Goal: Task Accomplishment & Management: Manage account settings

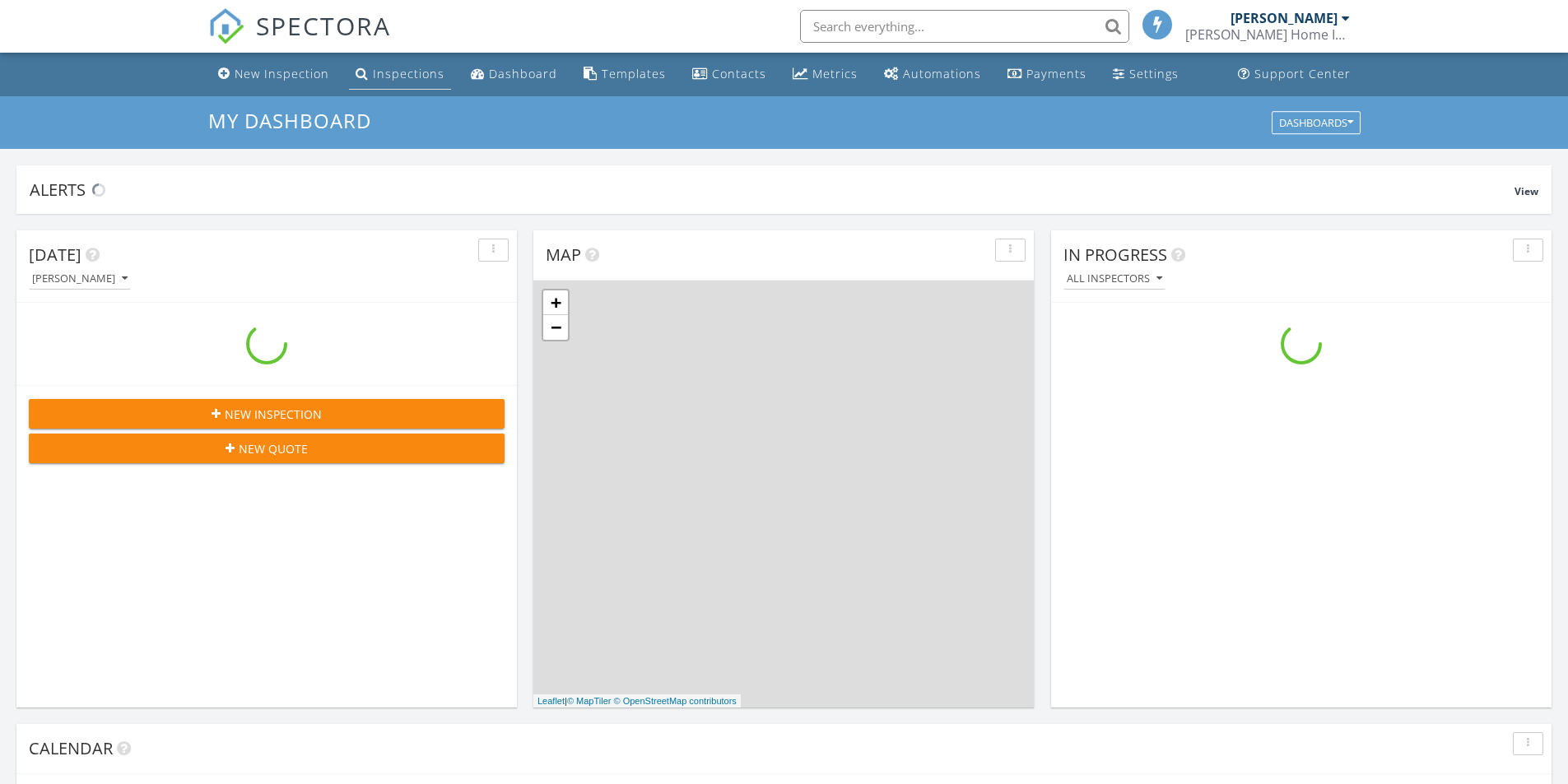
scroll to position [1523, 1593]
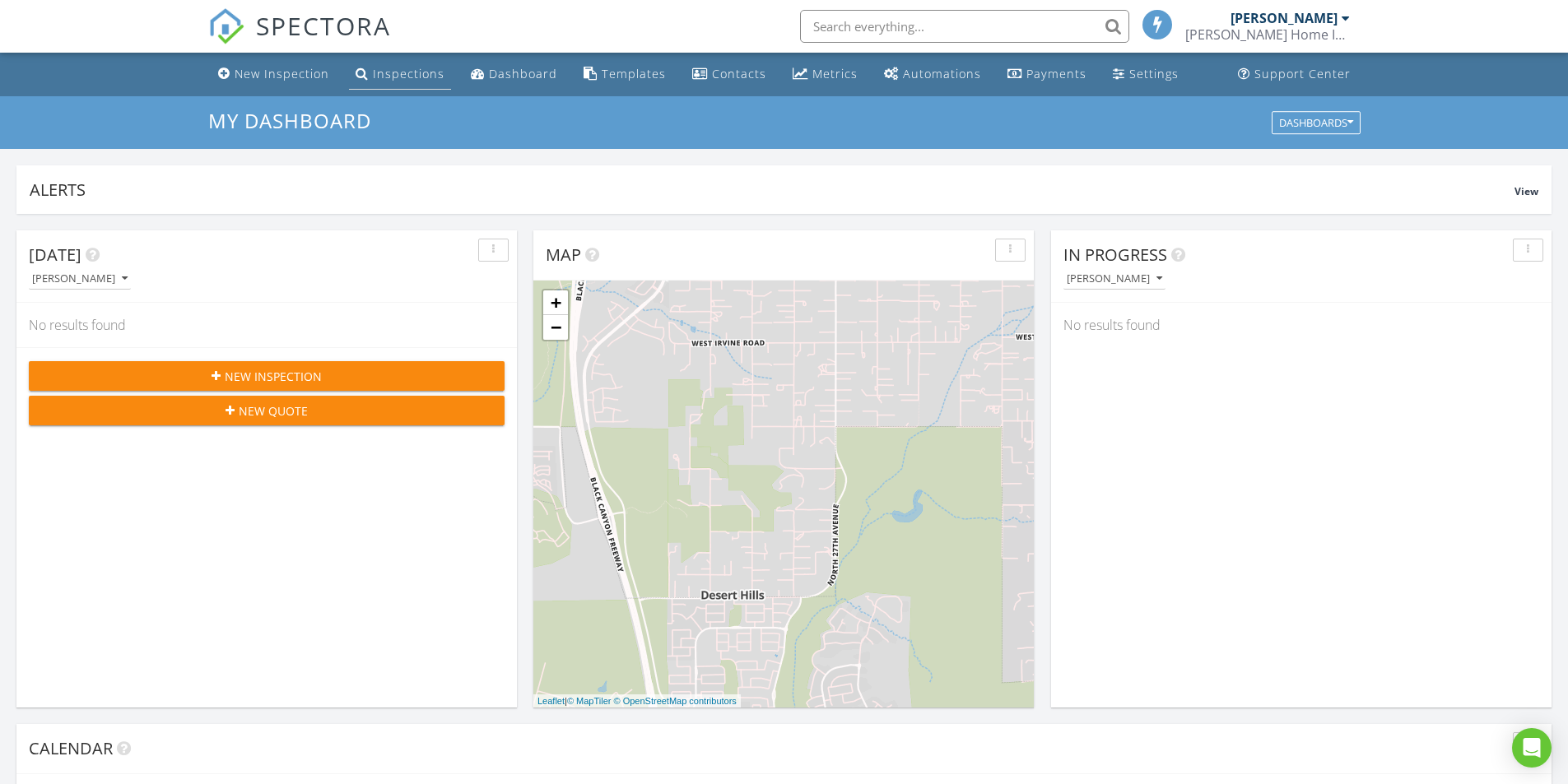
click at [398, 71] on div "Inspections" at bounding box center [408, 73] width 72 height 16
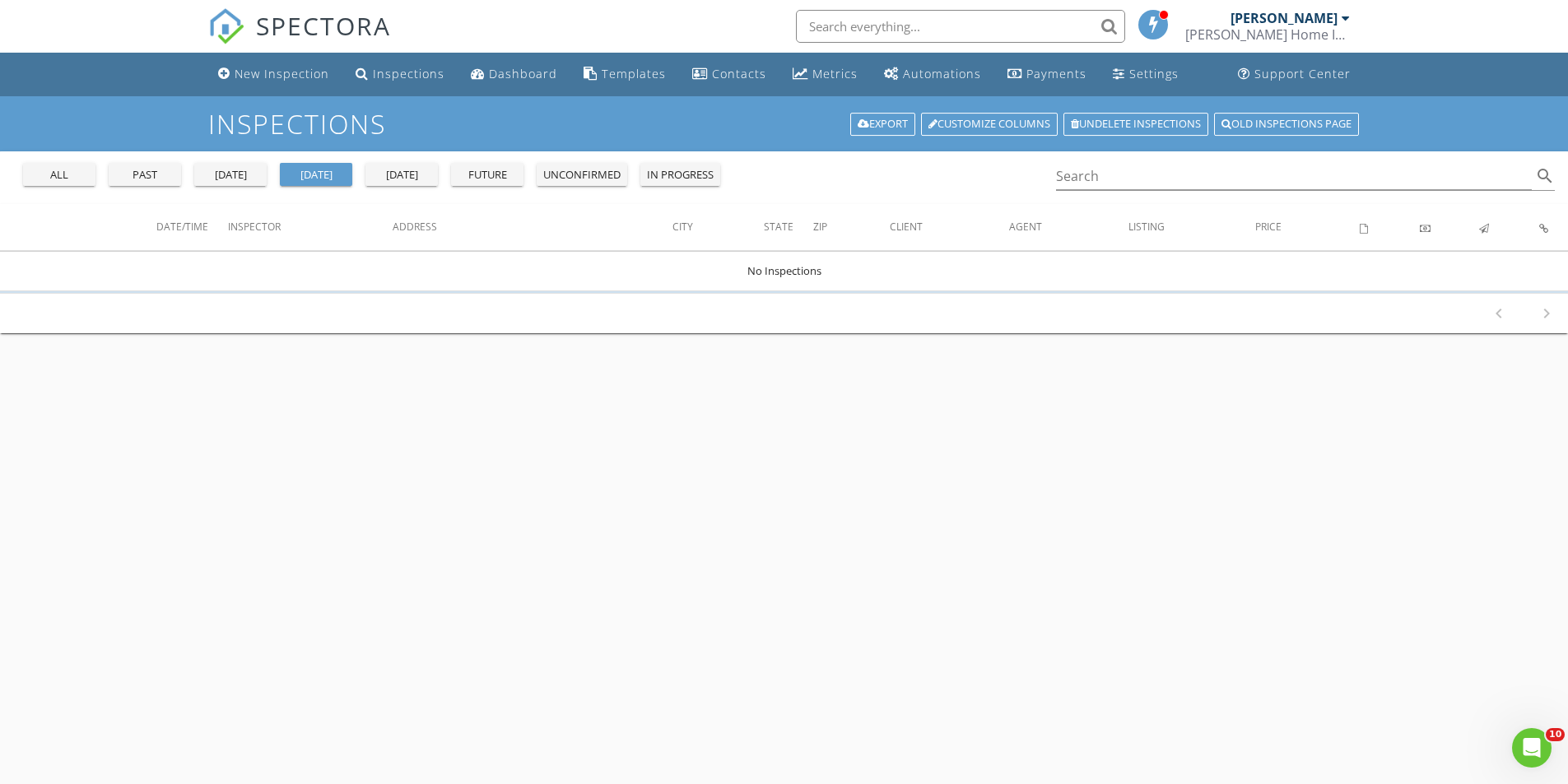
click at [53, 175] on div "all" at bounding box center [58, 175] width 59 height 17
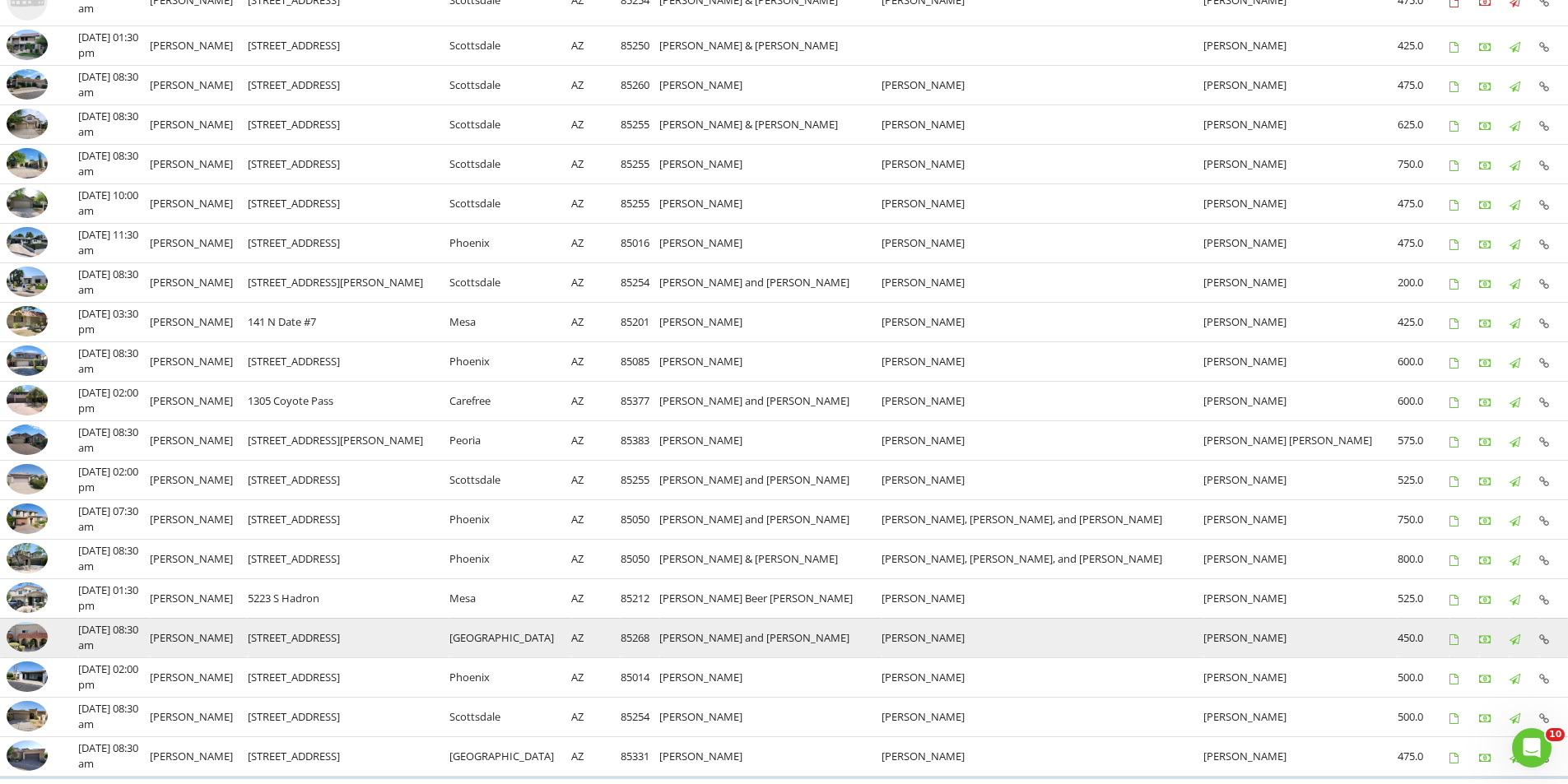
scroll to position [640, 0]
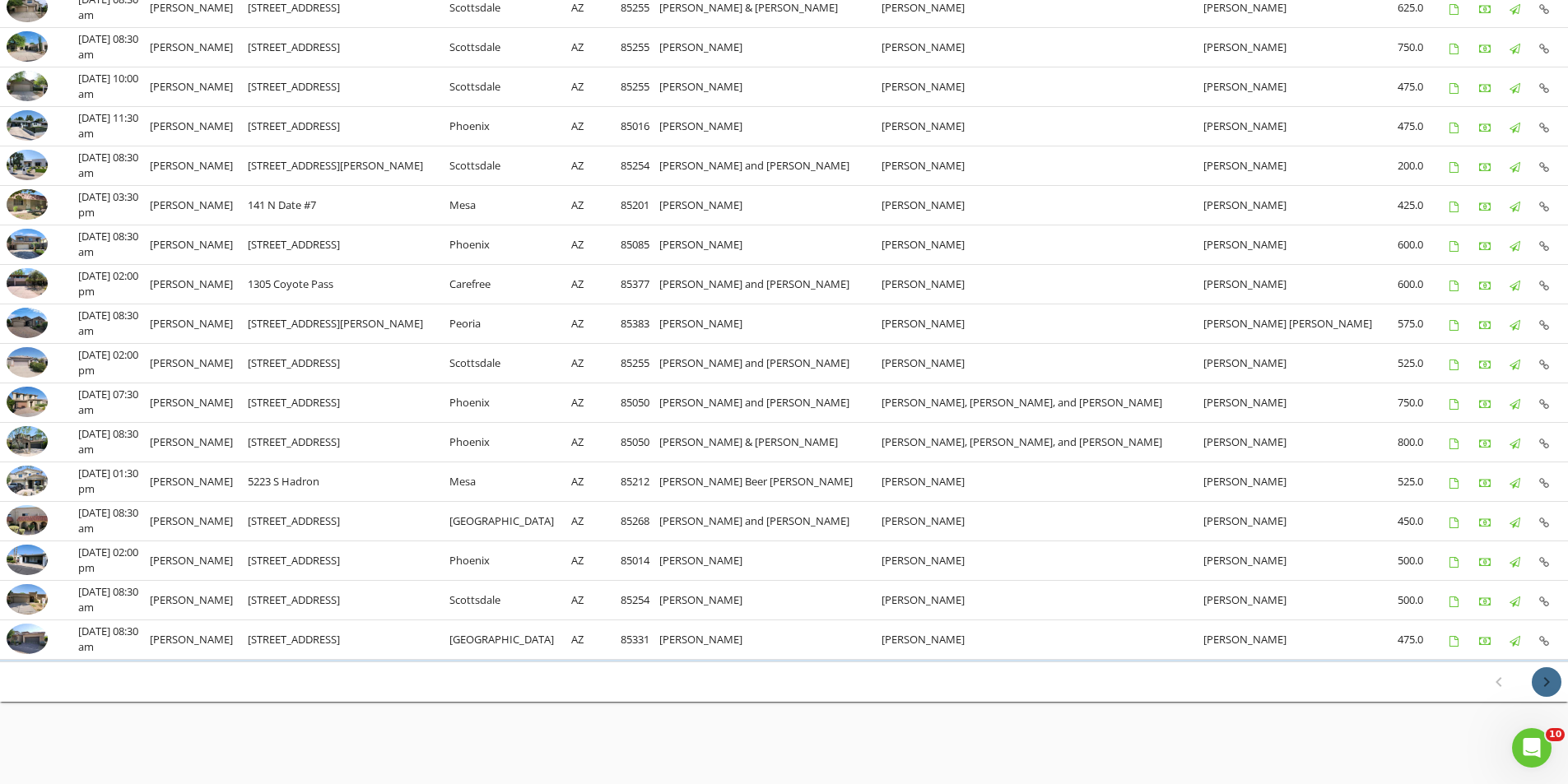
click at [1541, 686] on icon "chevron_right" at bounding box center [1546, 682] width 20 height 20
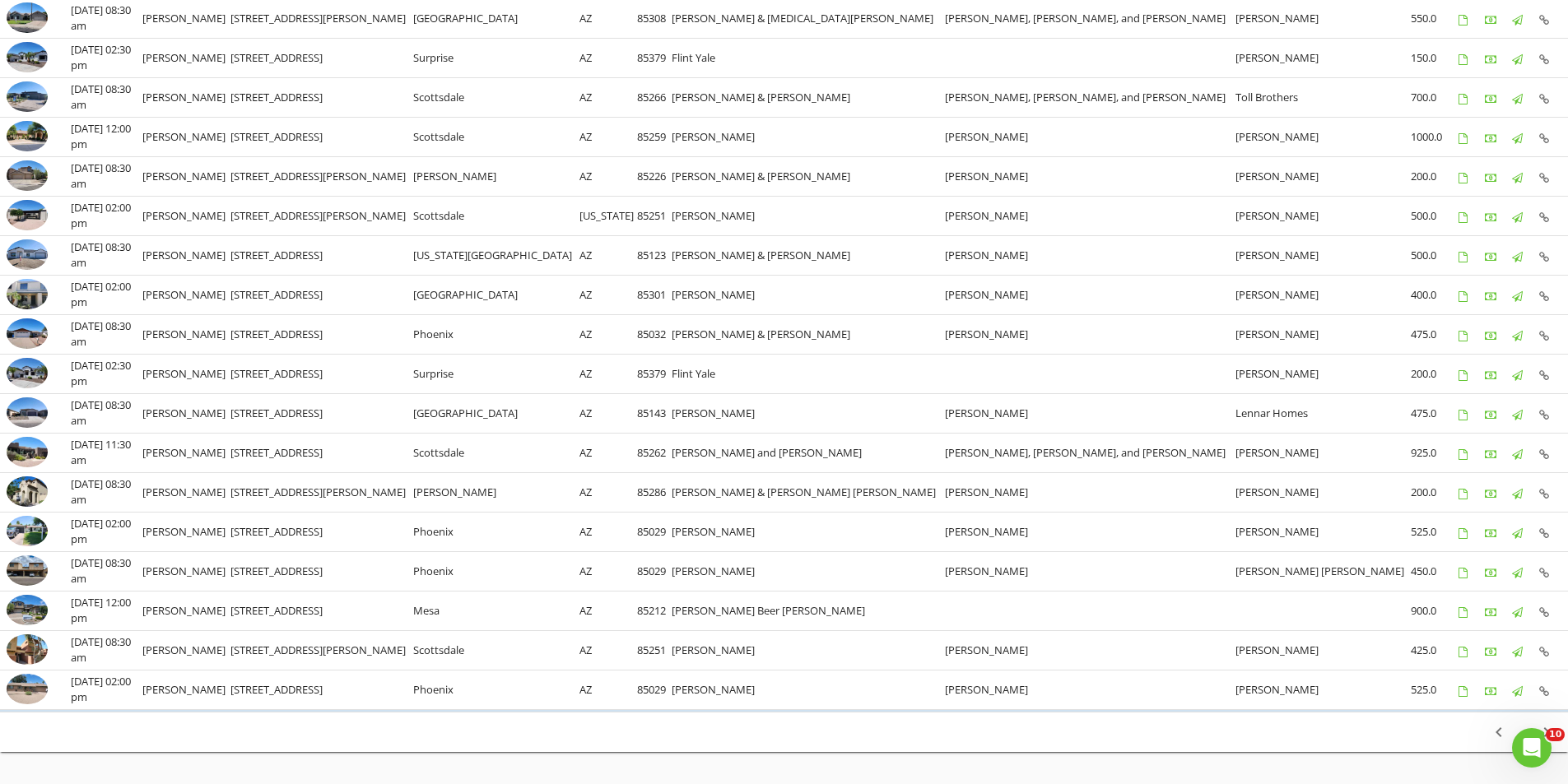
scroll to position [579, 0]
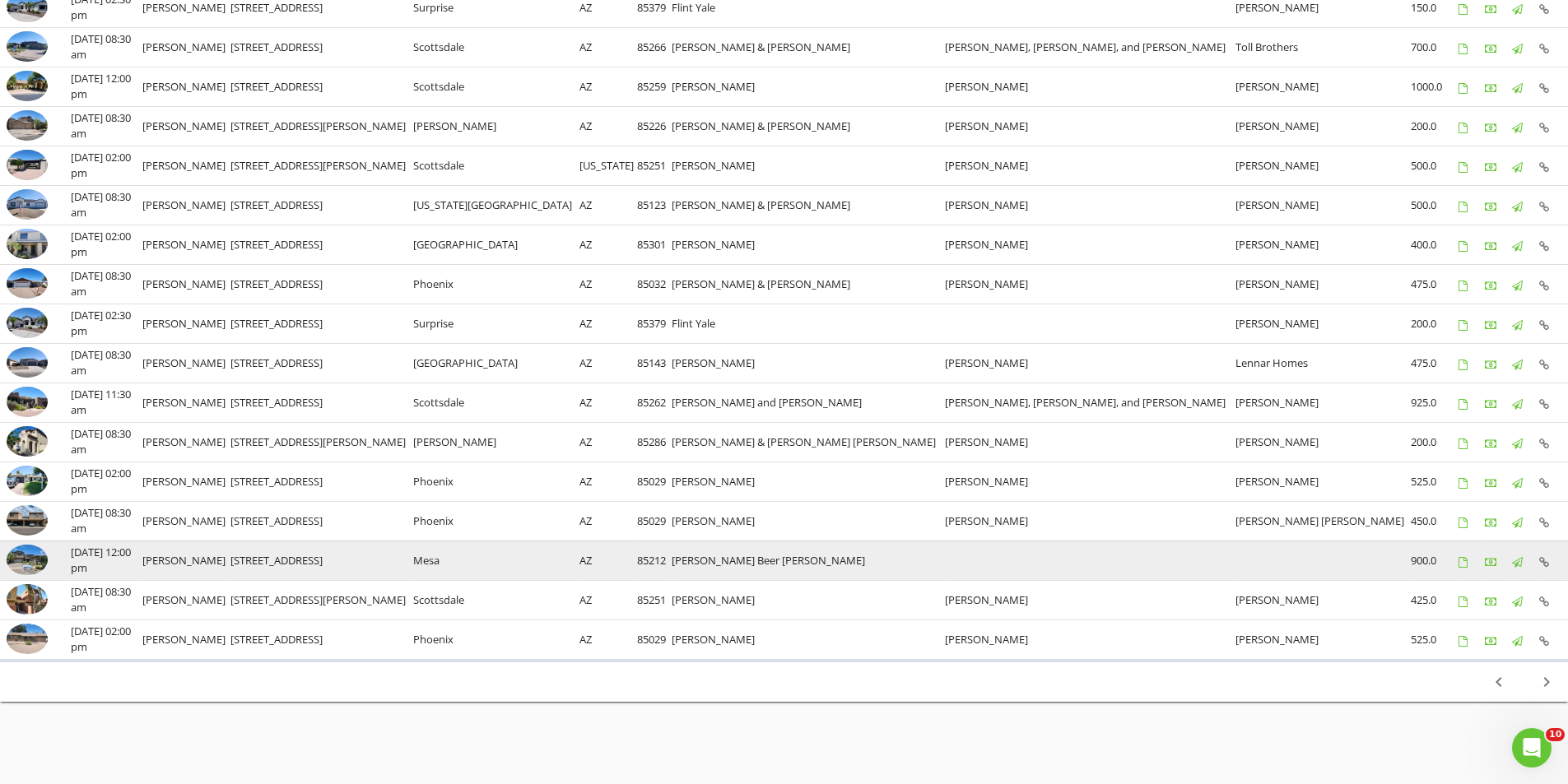
click at [29, 560] on img at bounding box center [27, 559] width 41 height 31
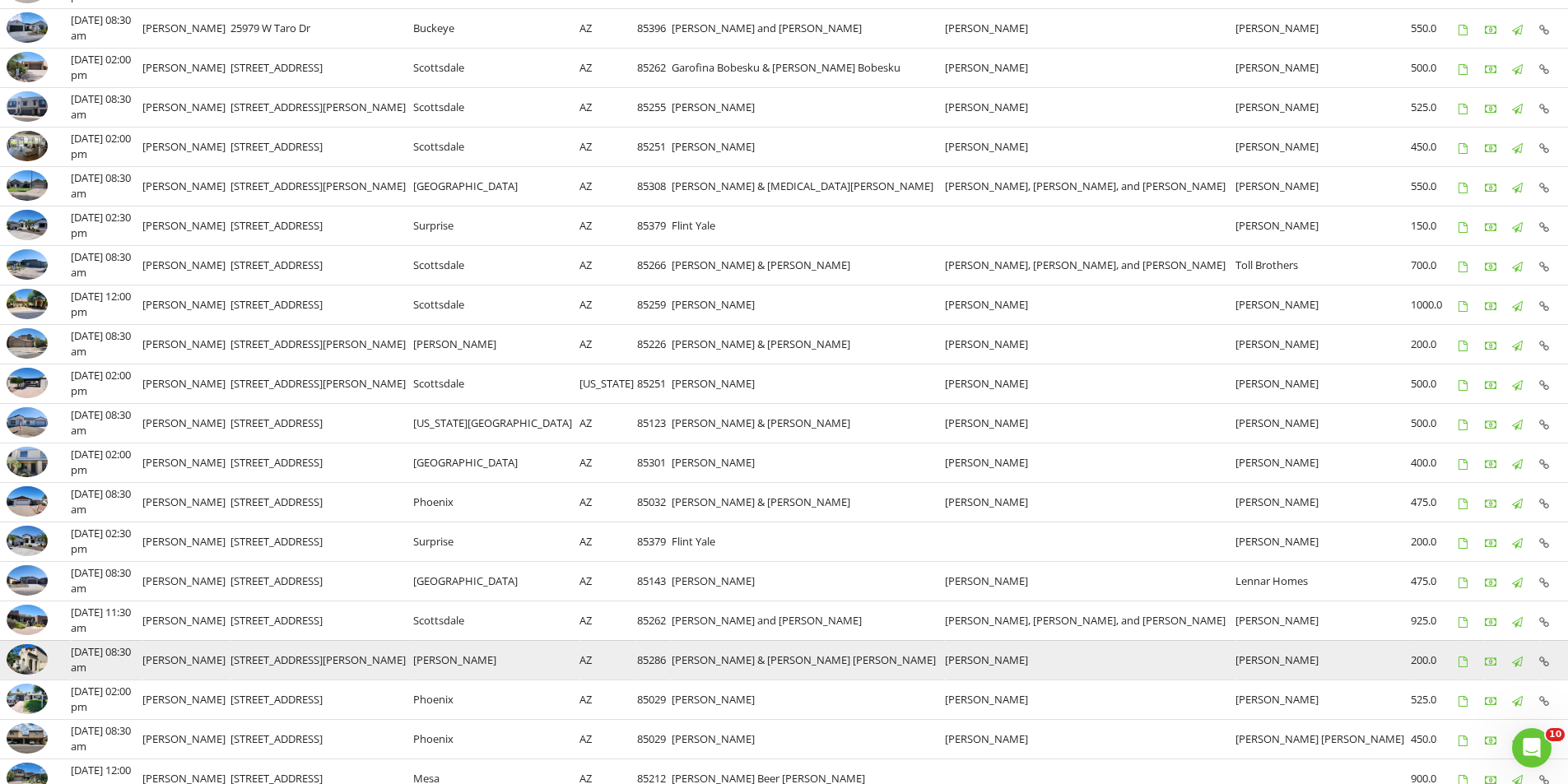
scroll to position [332, 0]
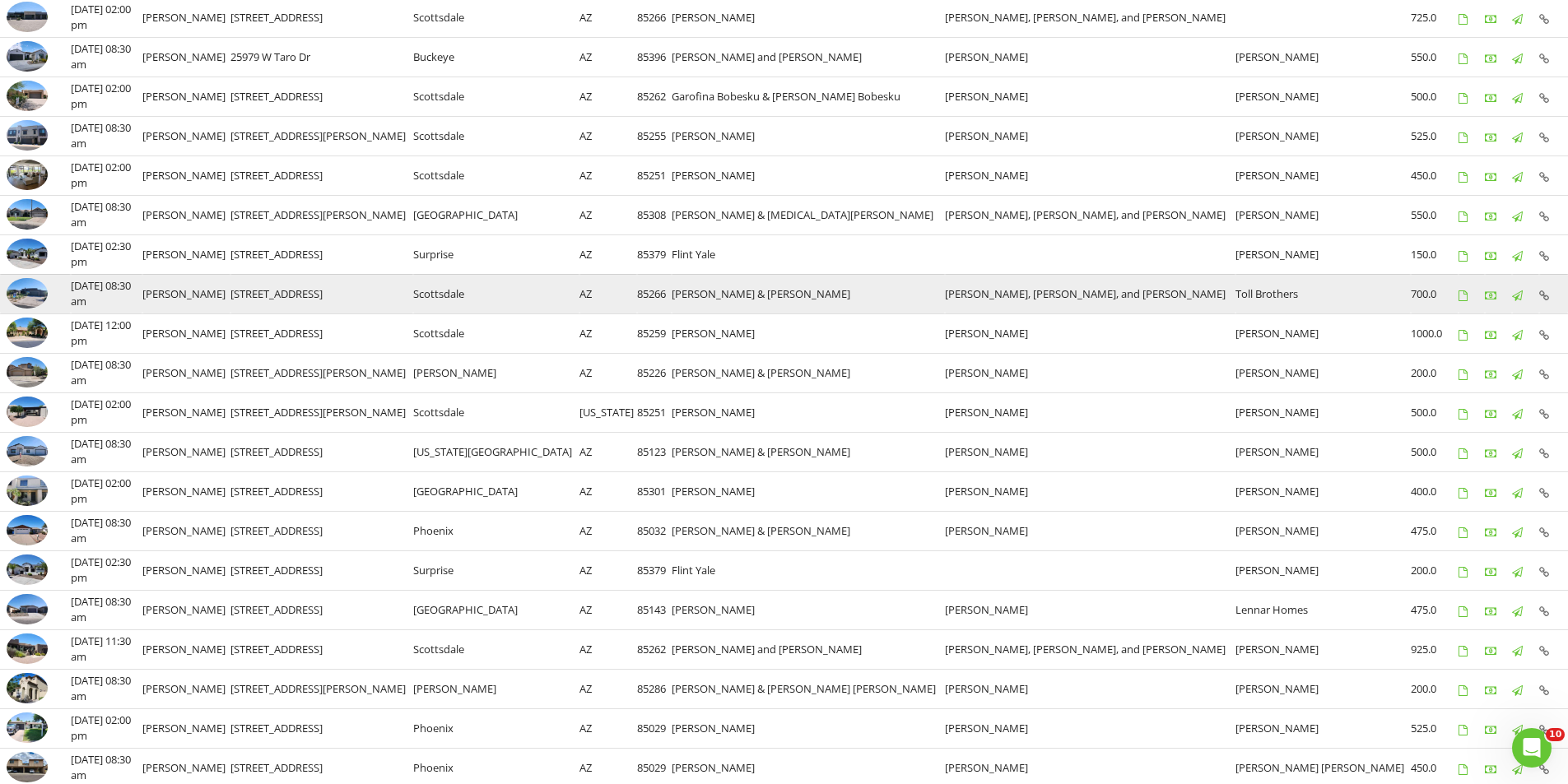
click at [30, 295] on img at bounding box center [27, 293] width 41 height 31
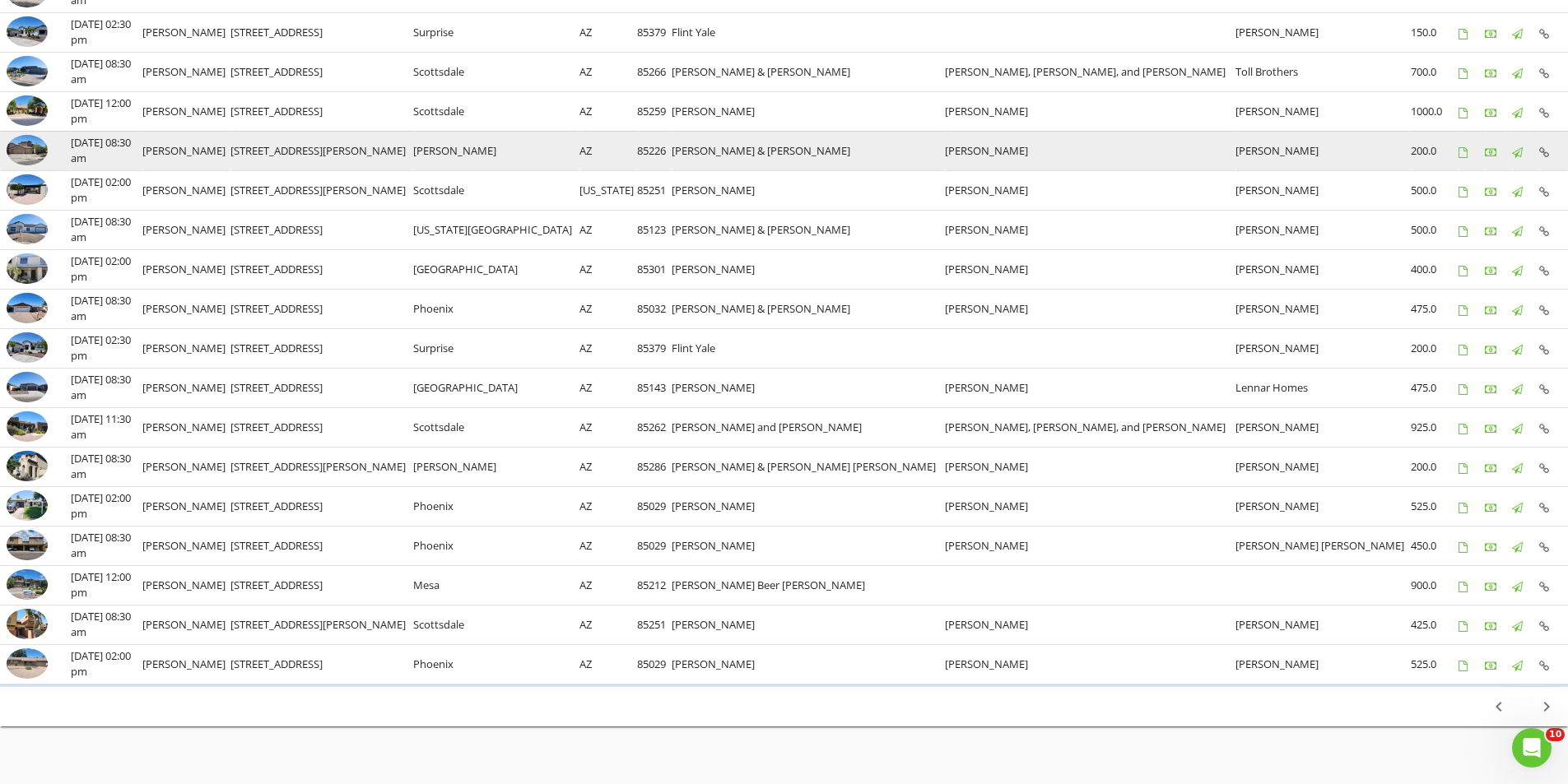
scroll to position [579, 0]
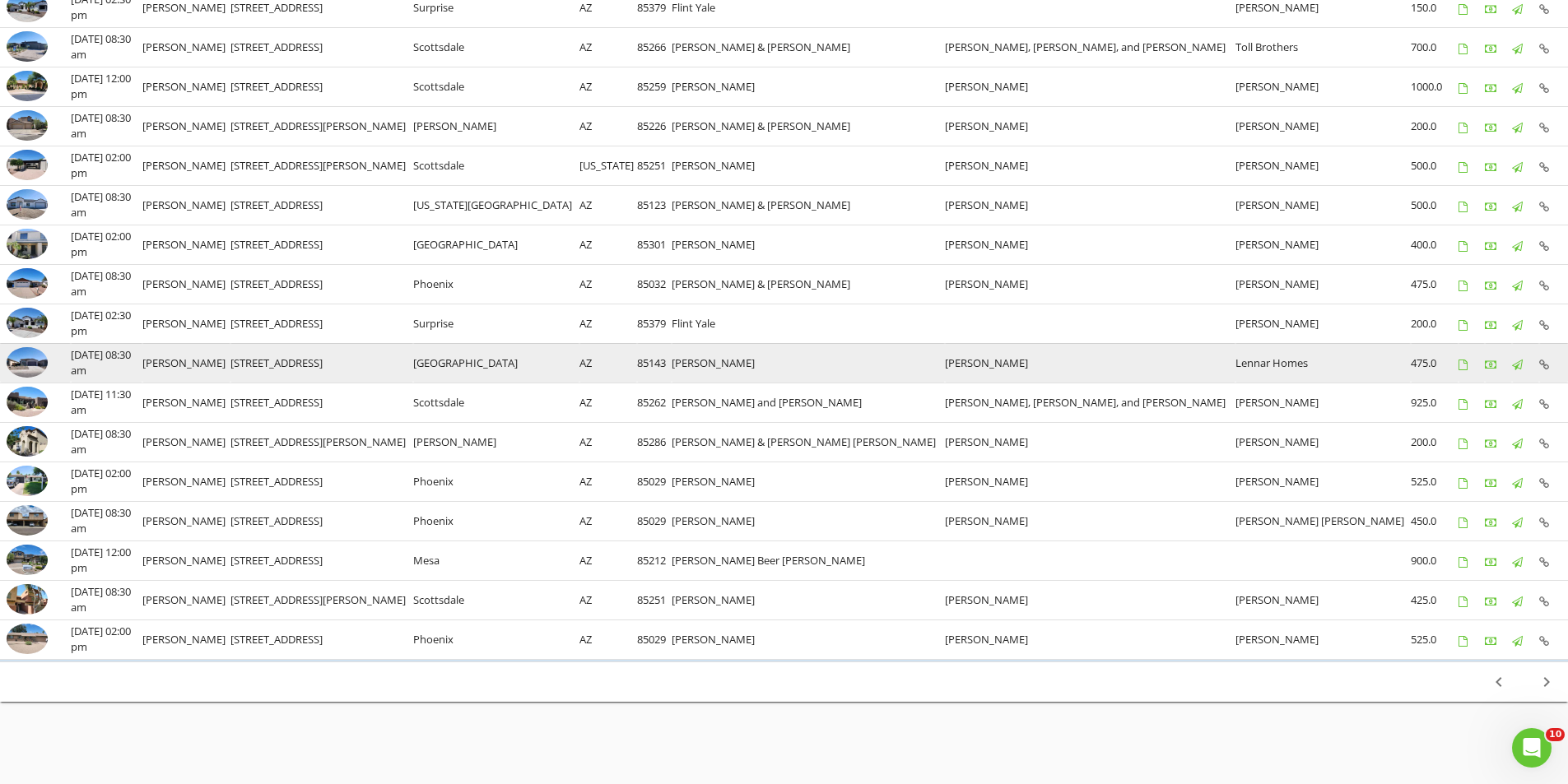
click at [25, 362] on img at bounding box center [27, 362] width 41 height 31
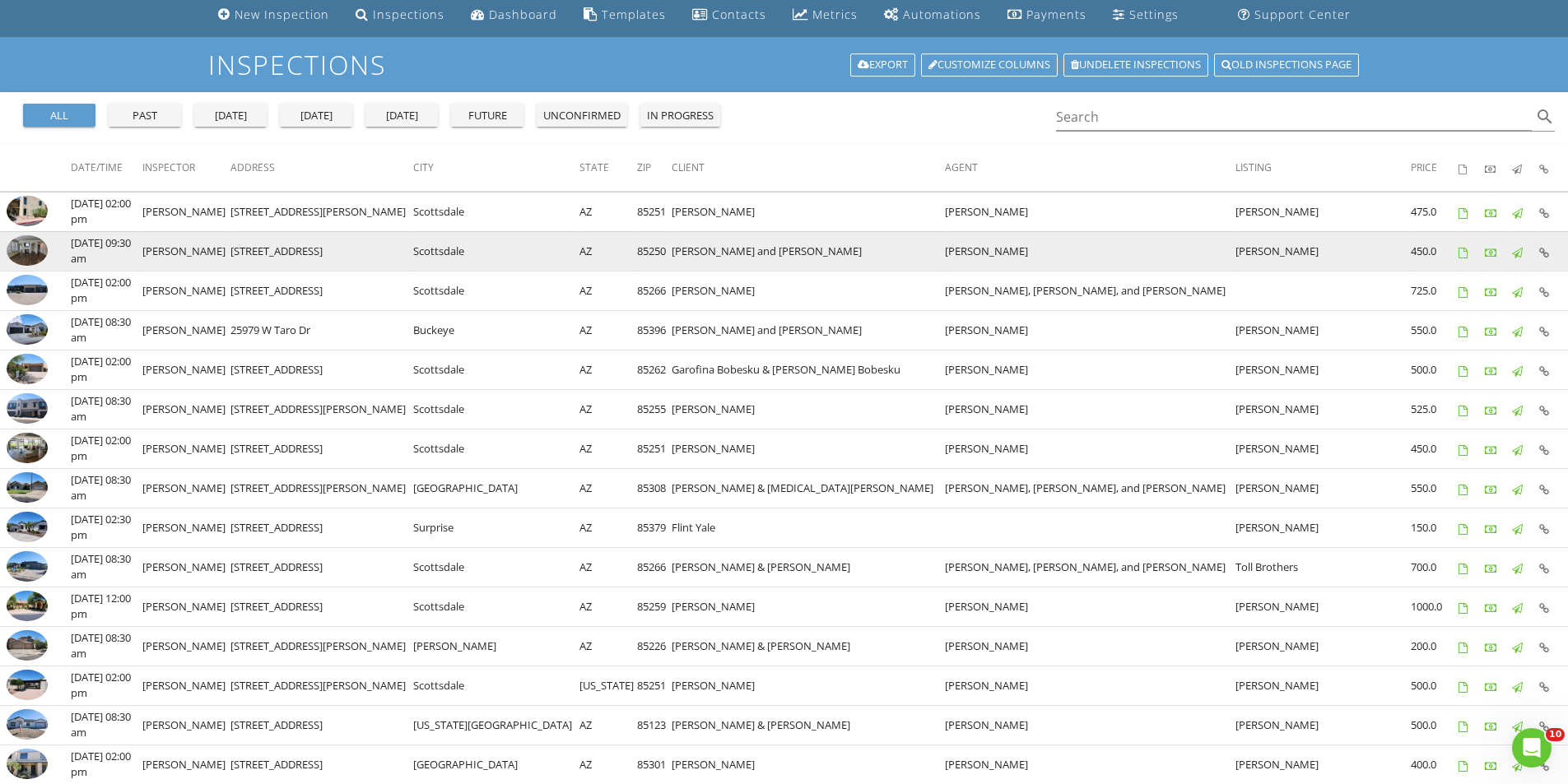
scroll to position [0, 0]
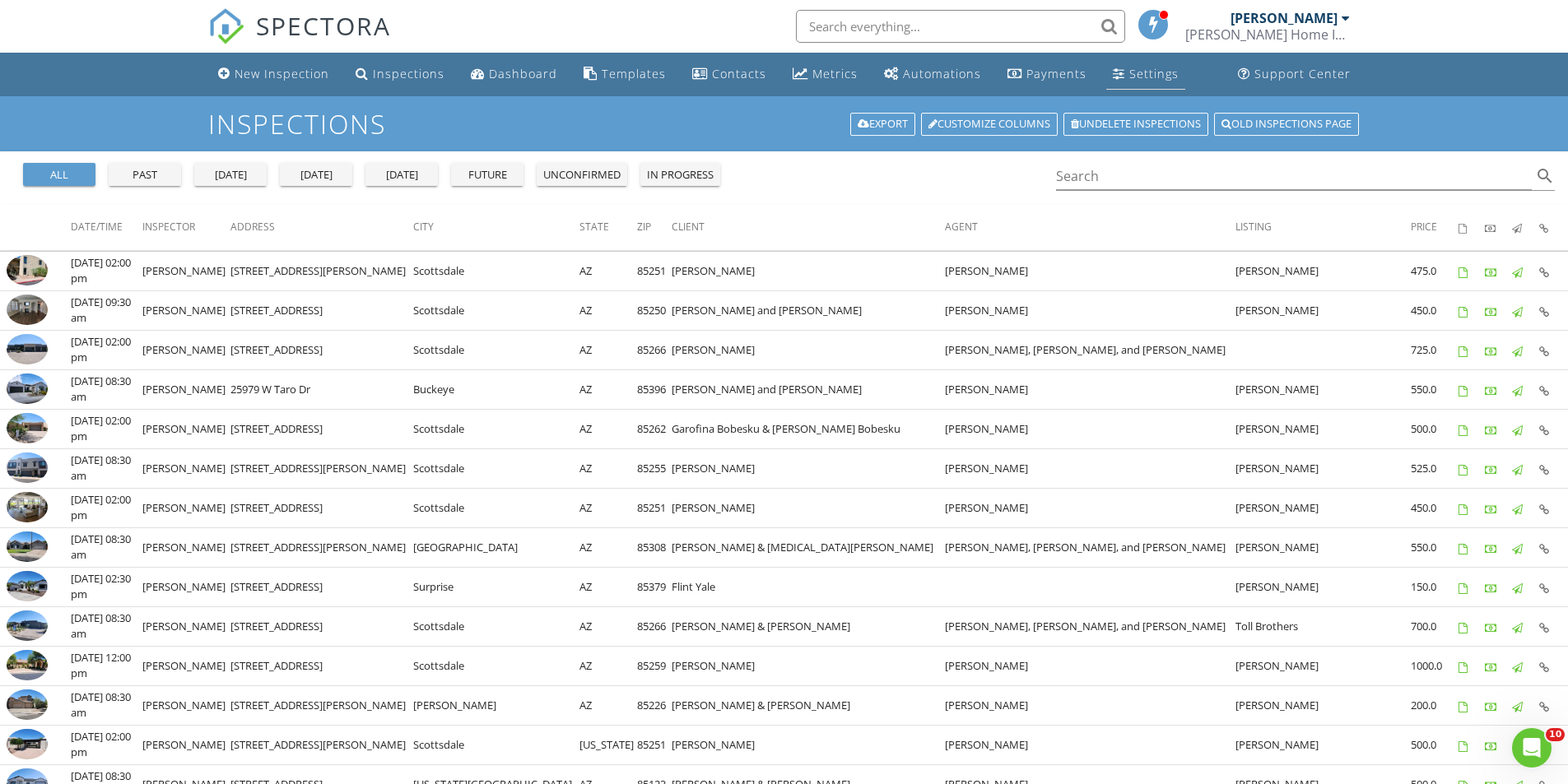
click at [1131, 66] on div "Settings" at bounding box center [1154, 73] width 49 height 16
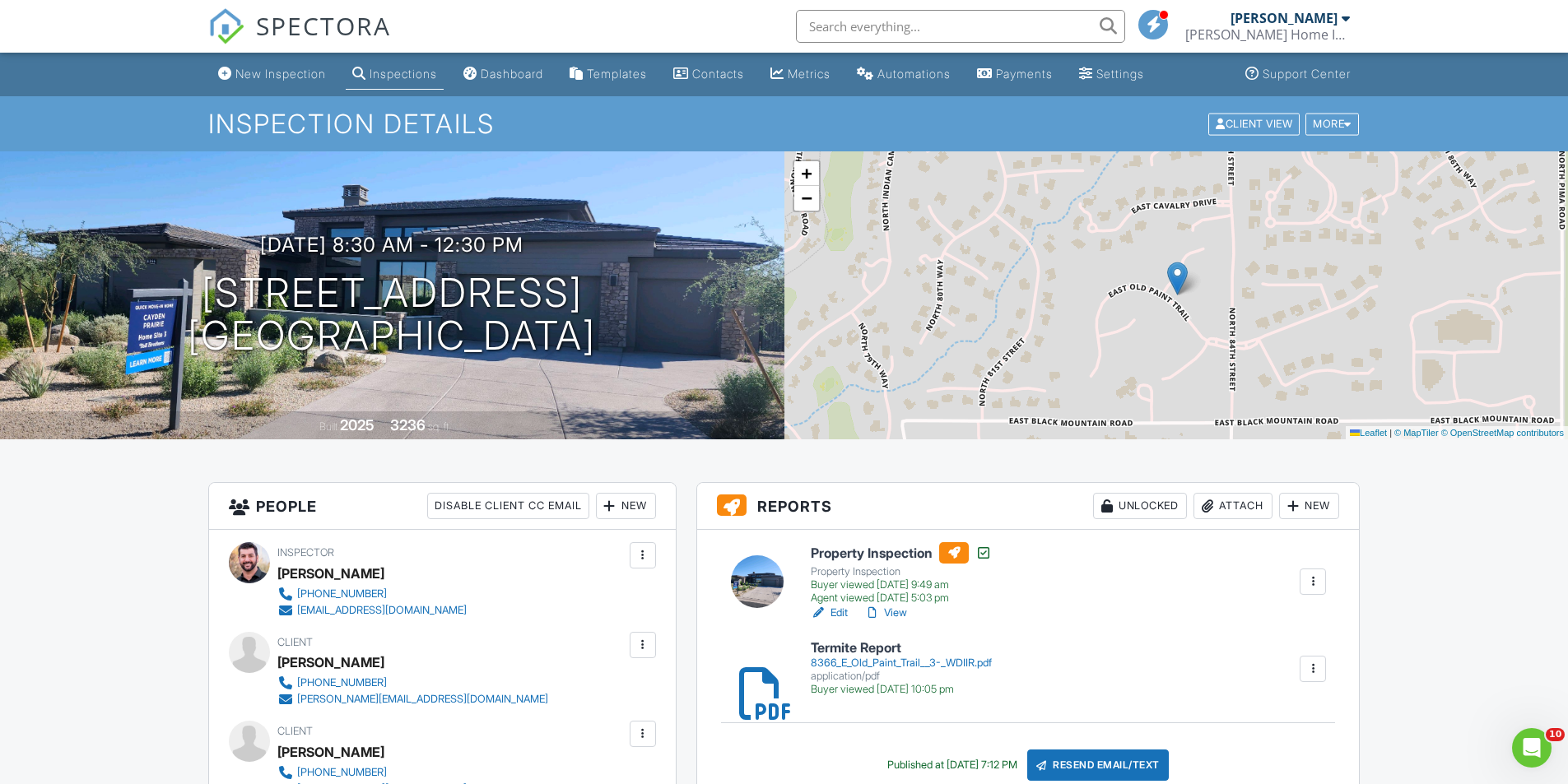
click at [894, 612] on link "View" at bounding box center [885, 613] width 43 height 17
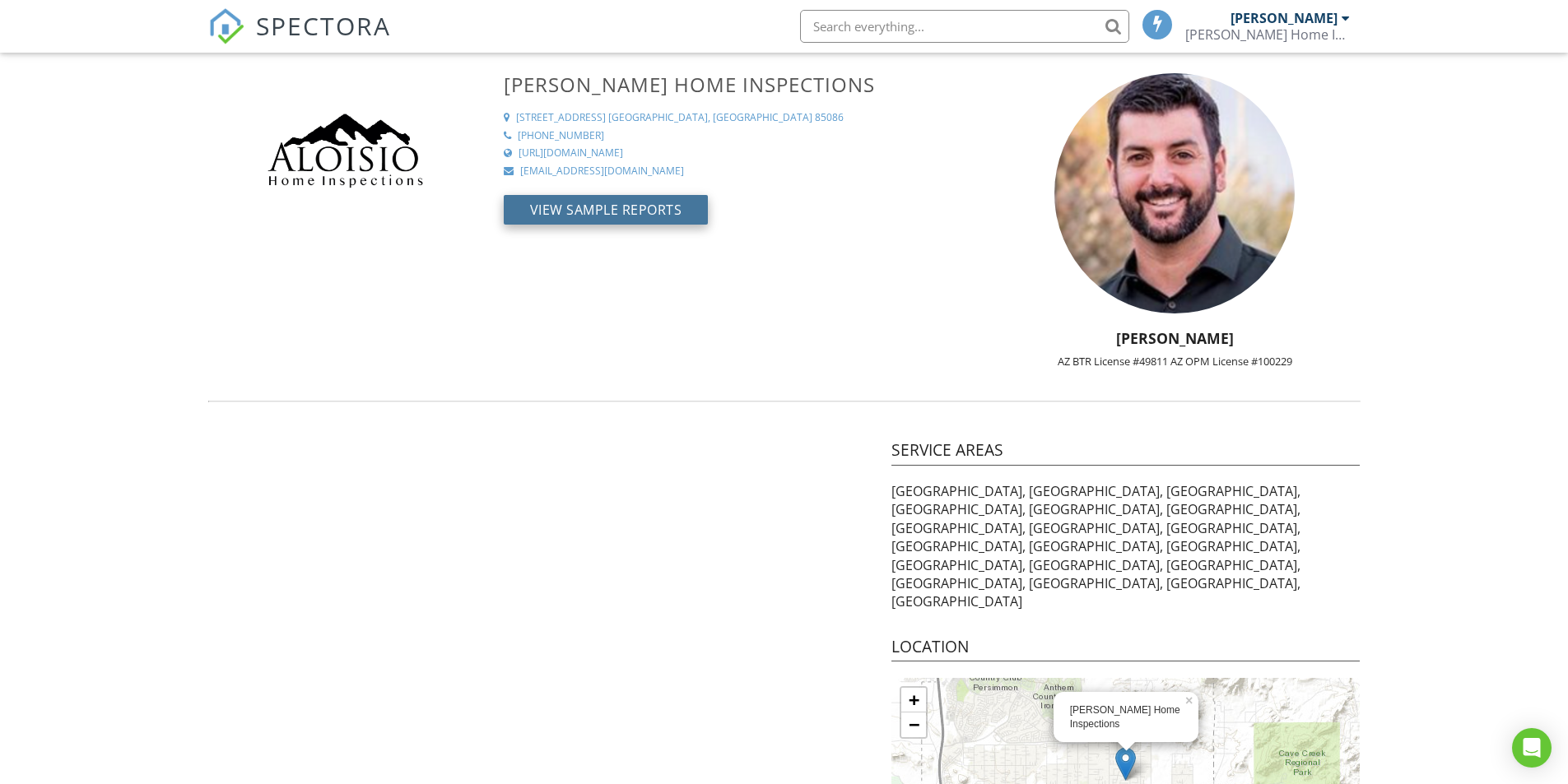
click at [632, 214] on button "View Sample Reports" at bounding box center [606, 209] width 205 height 29
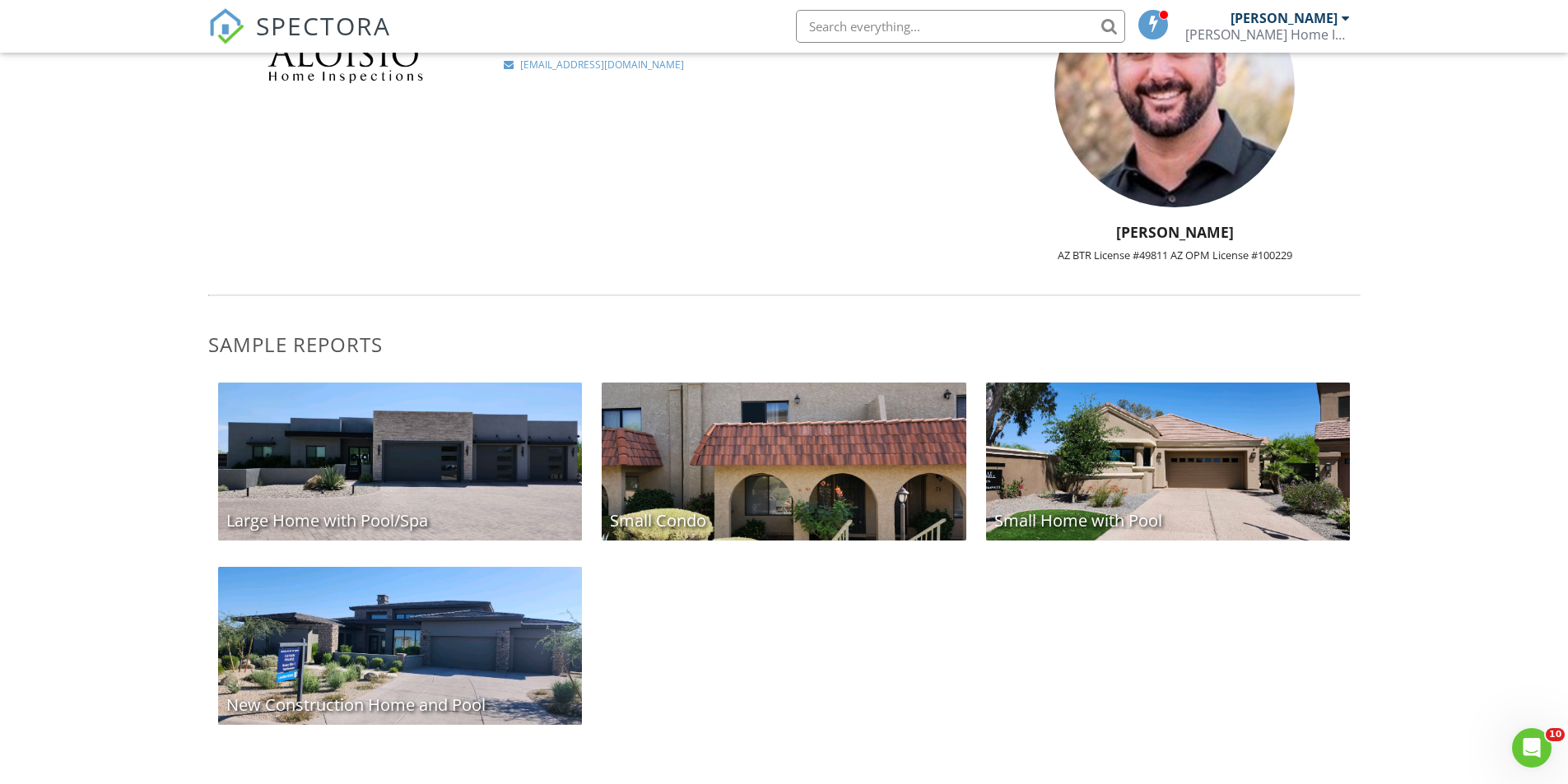
click at [469, 608] on div "New Construction Home and Pool" at bounding box center [400, 645] width 364 height 158
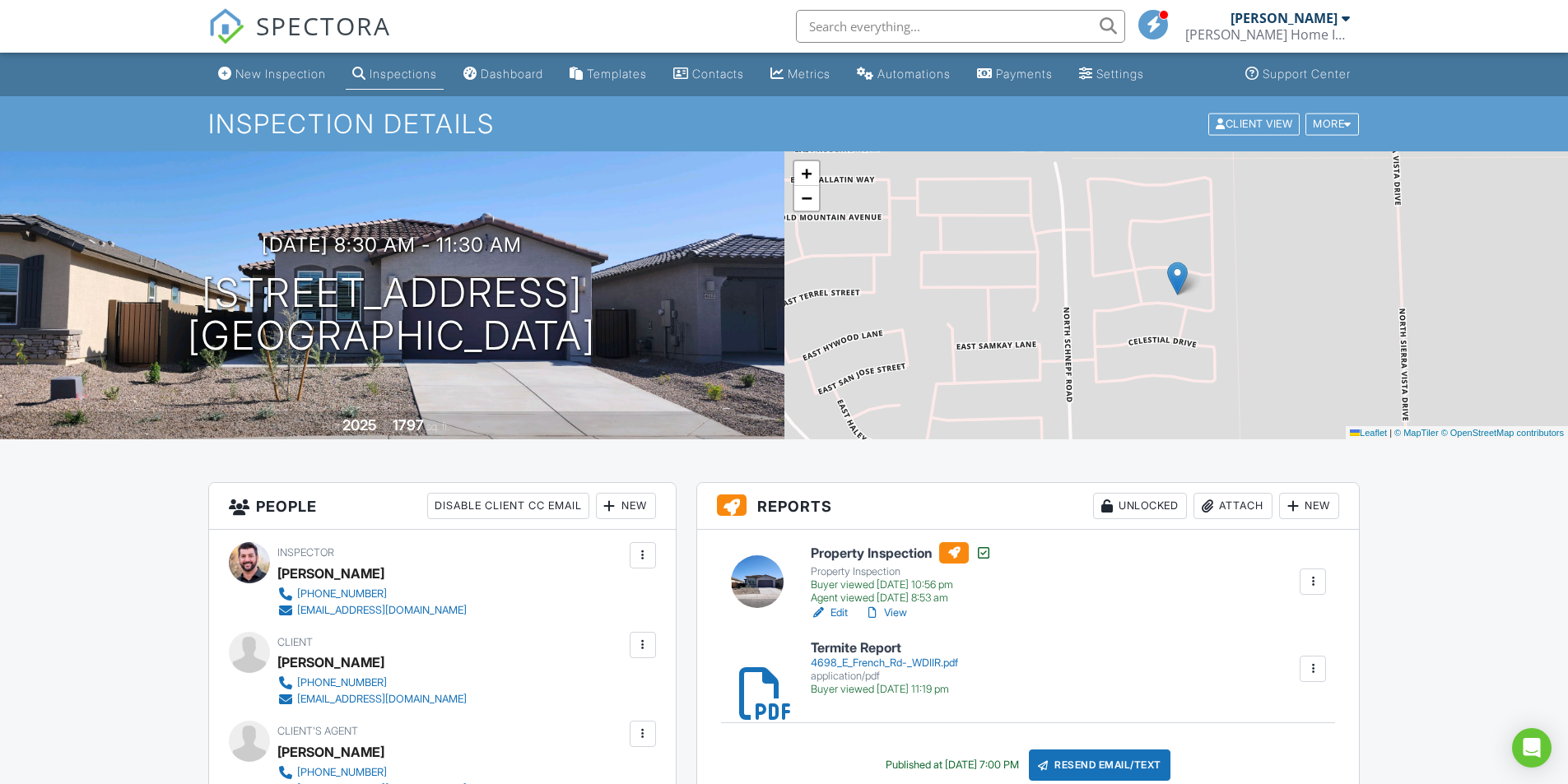
click at [900, 614] on link "View" at bounding box center [885, 613] width 43 height 17
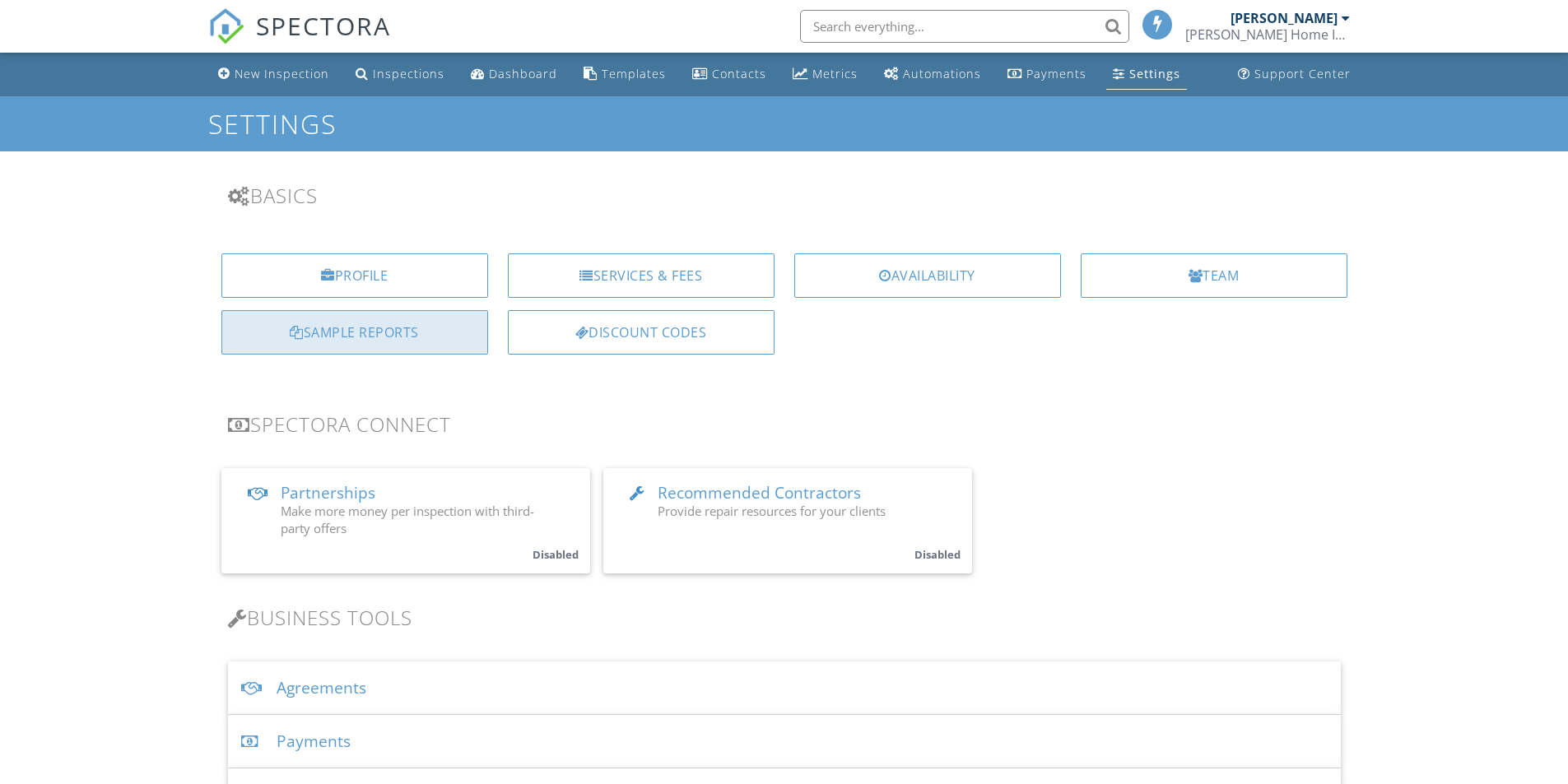
click at [400, 333] on div "Sample Reports" at bounding box center [354, 331] width 266 height 44
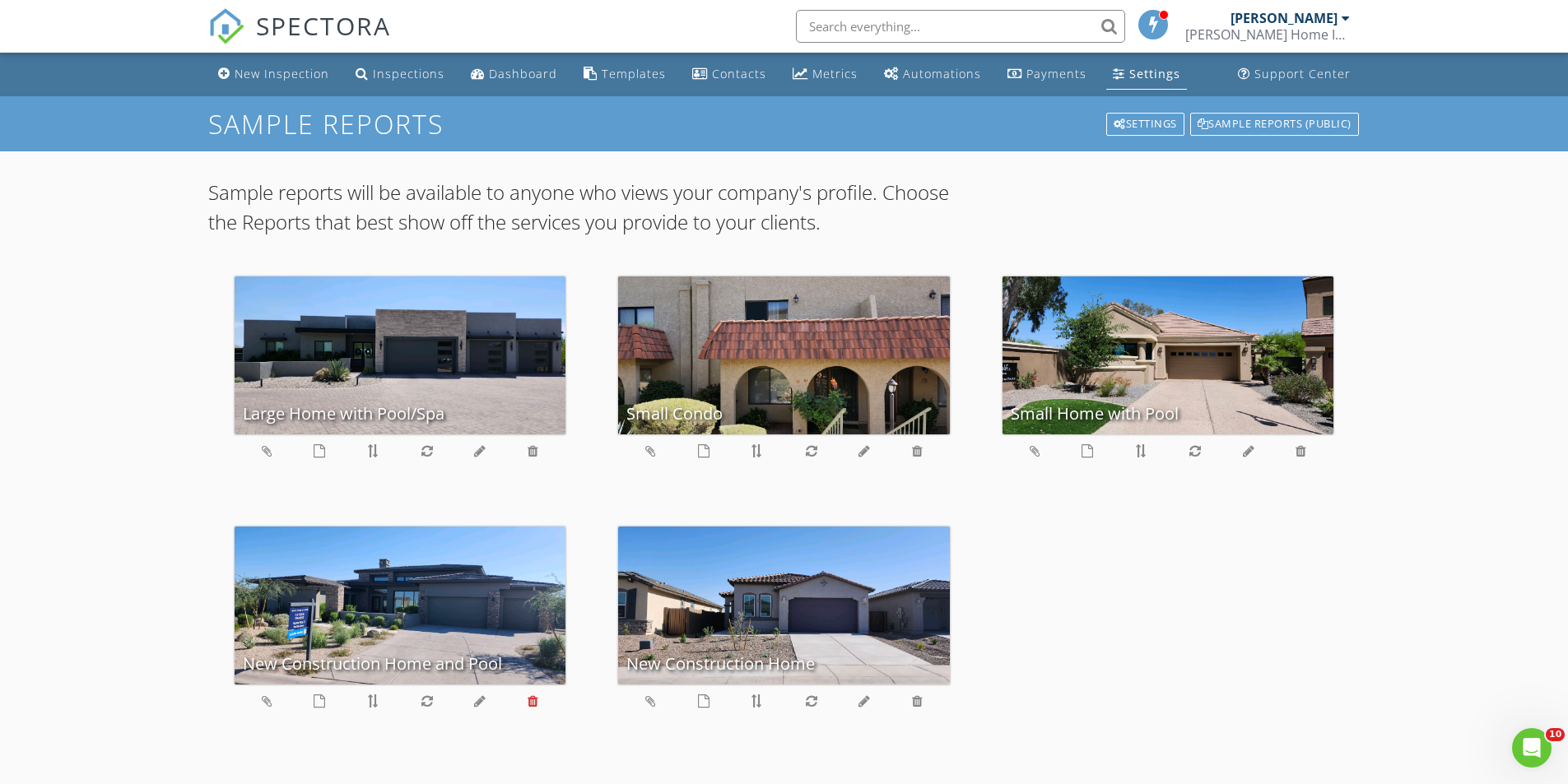
click at [537, 704] on icon at bounding box center [532, 701] width 11 height 13
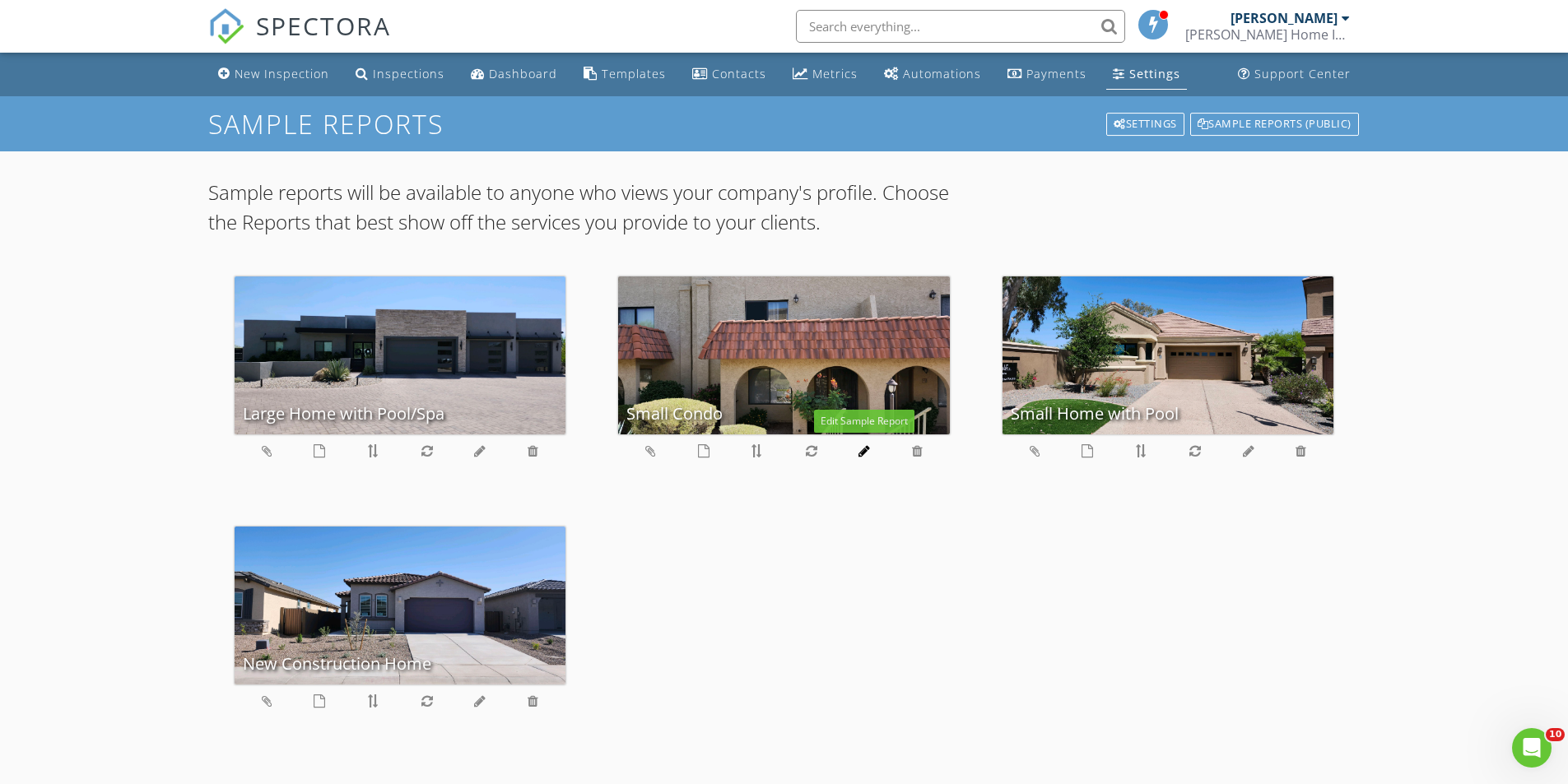
click at [860, 452] on icon at bounding box center [865, 451] width 12 height 13
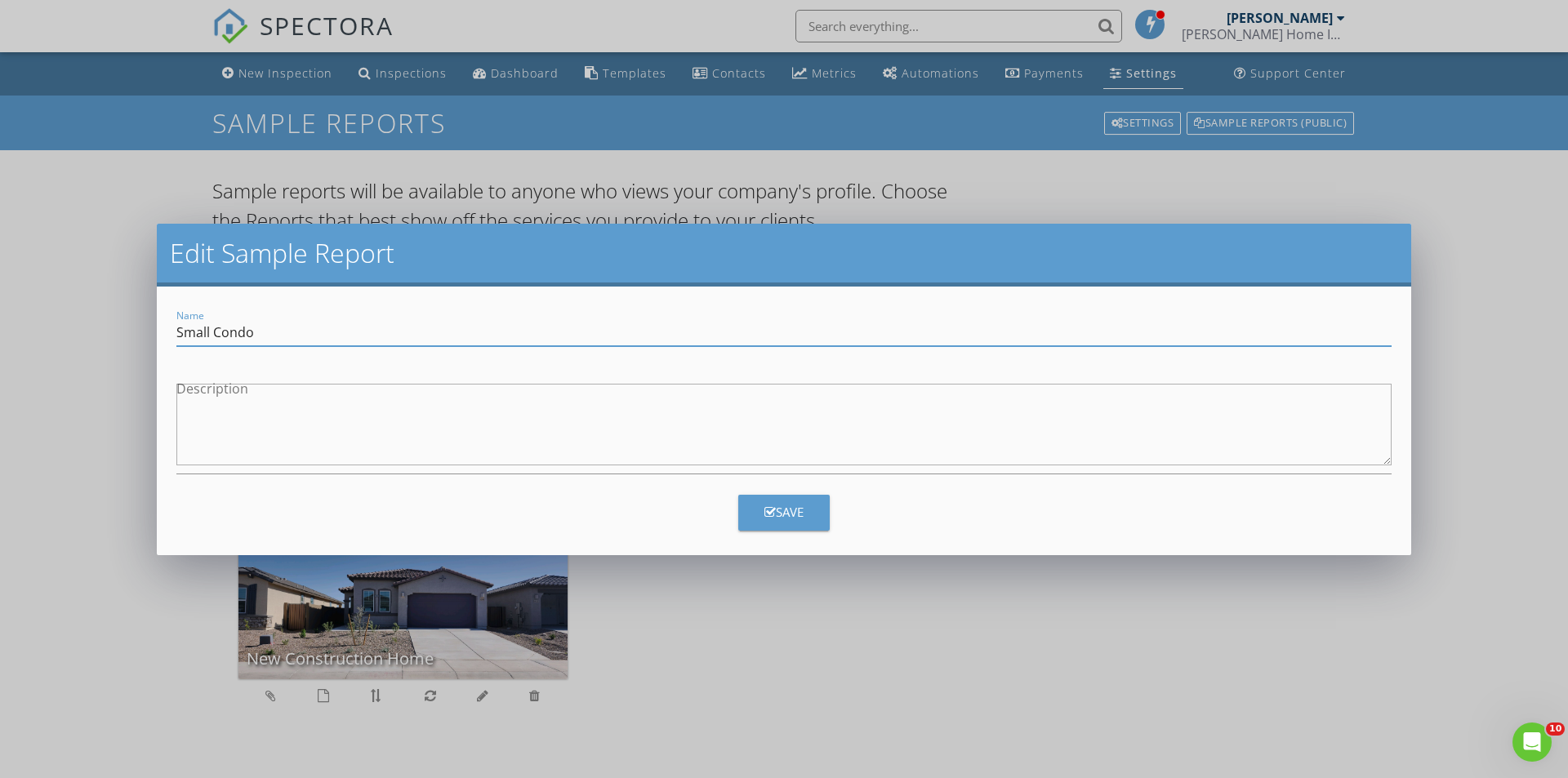
click at [215, 327] on input "Small Condo" at bounding box center [784, 332] width 1215 height 27
type input "Condo"
click at [812, 515] on button "Save" at bounding box center [784, 512] width 91 height 36
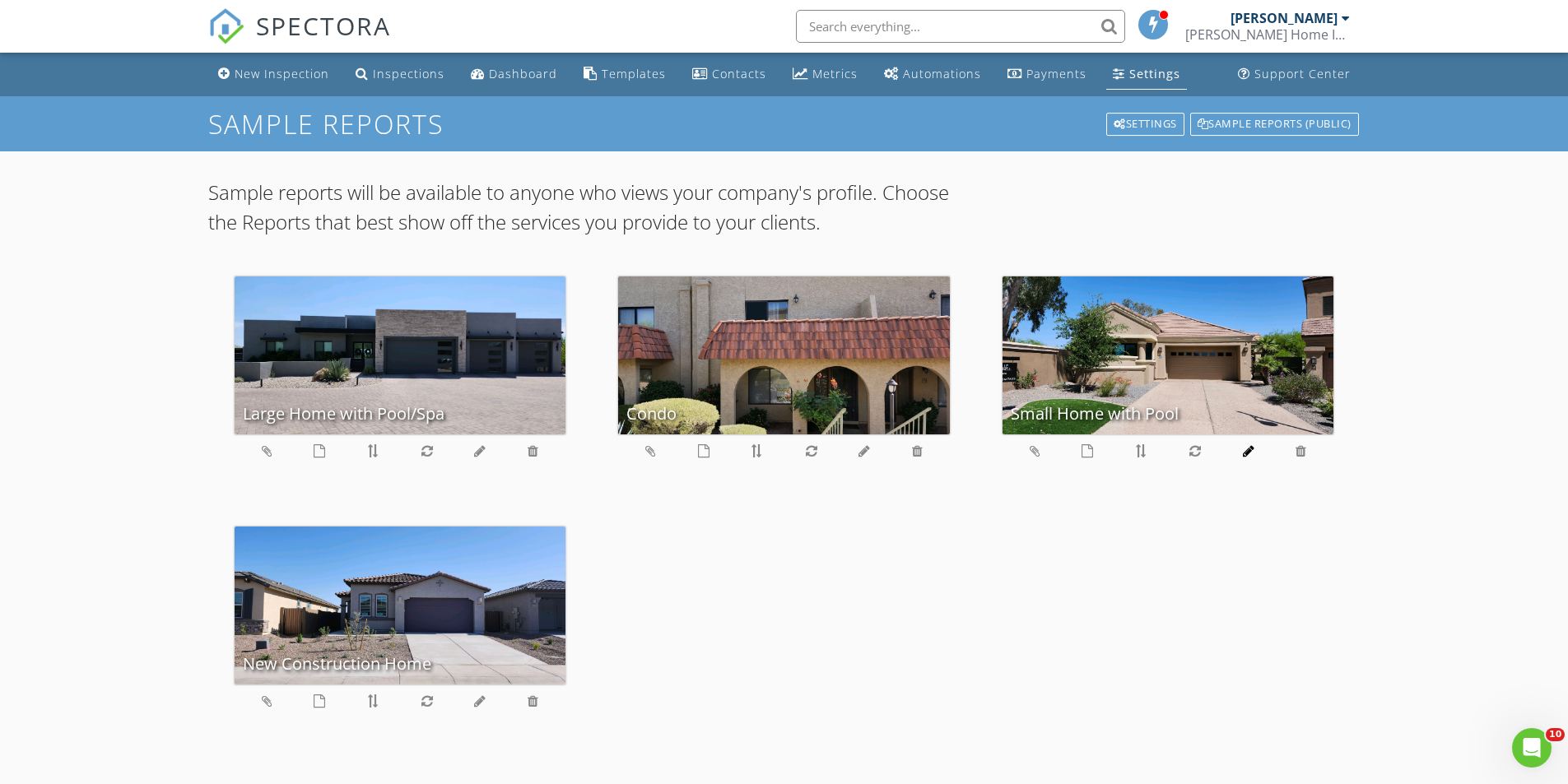
click at [1251, 451] on icon at bounding box center [1249, 451] width 12 height 13
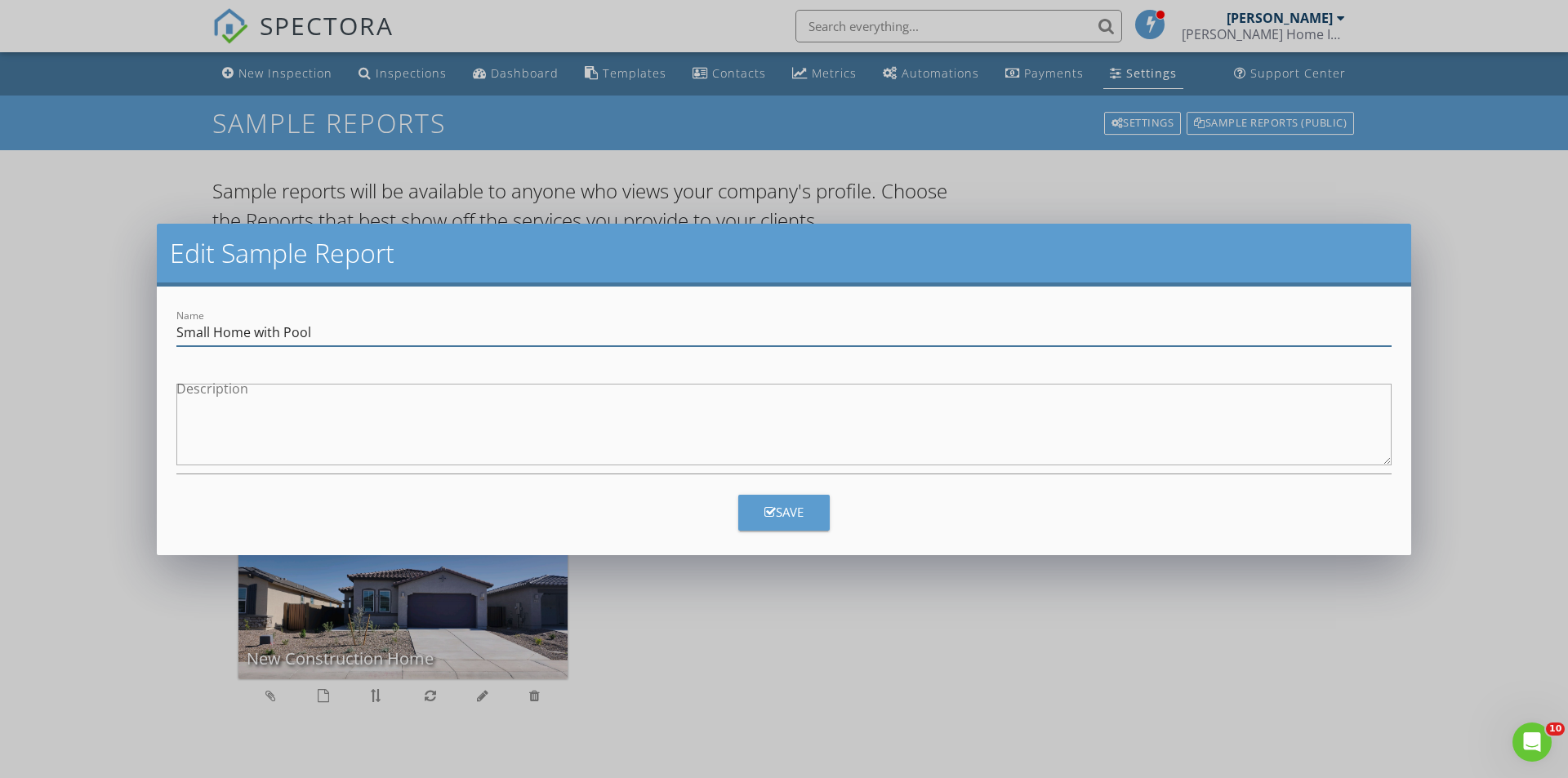
click at [211, 328] on input "Small Home with Pool" at bounding box center [784, 332] width 1215 height 27
type input "Home with Pool"
click at [796, 512] on div "Save" at bounding box center [783, 512] width 39 height 19
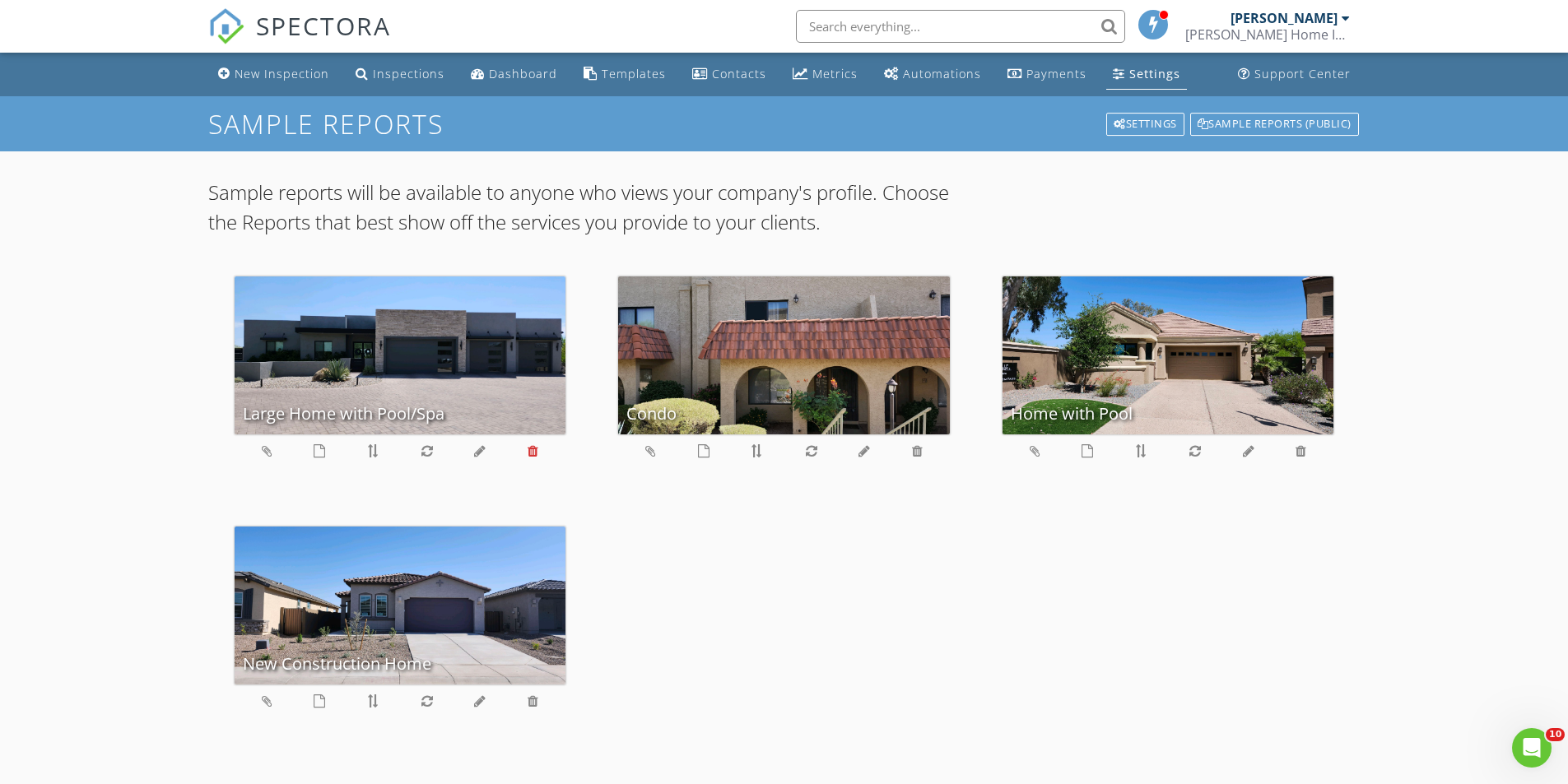
click at [530, 453] on icon at bounding box center [532, 451] width 11 height 13
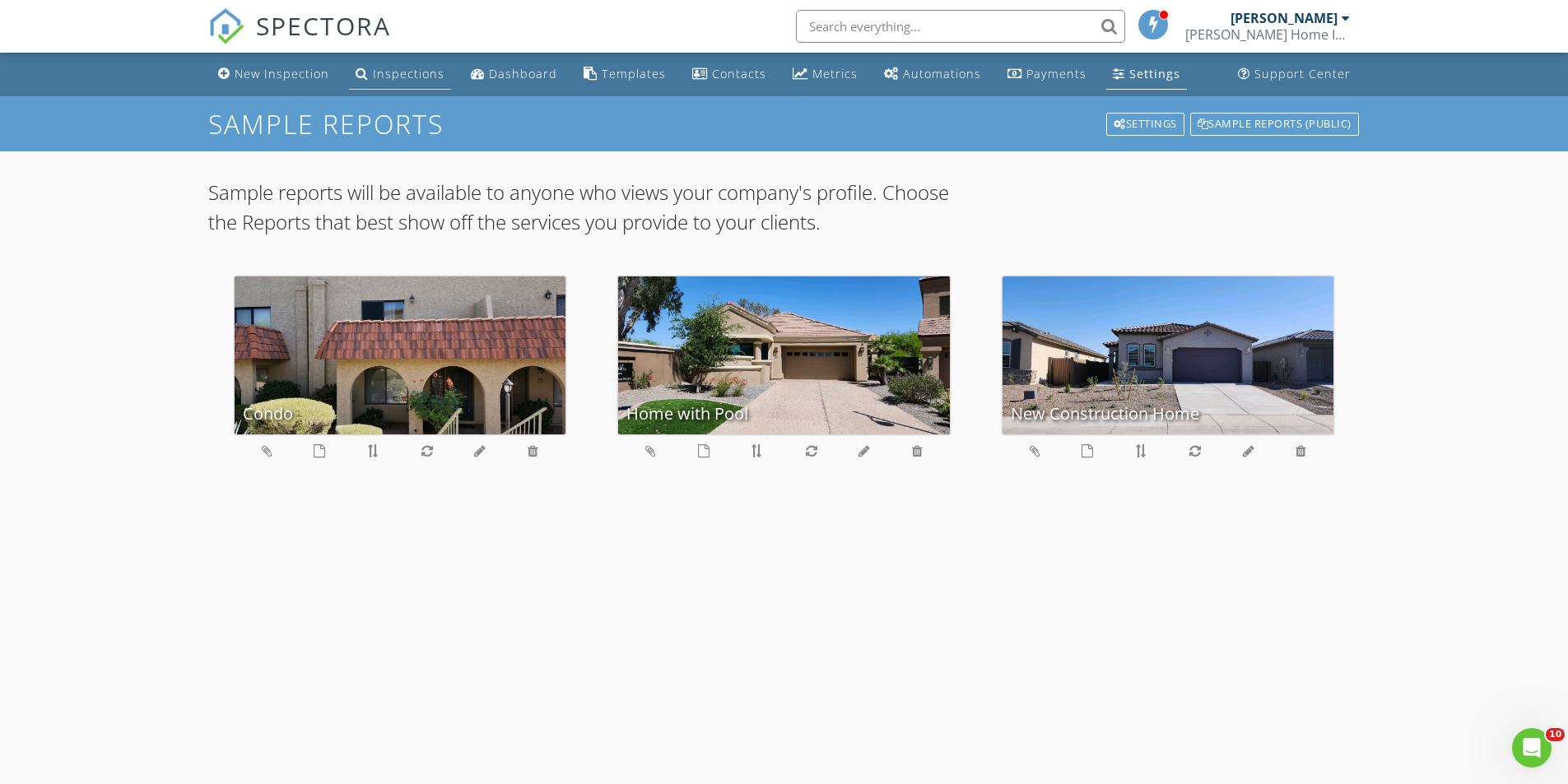
click at [400, 78] on div "Inspections" at bounding box center [408, 73] width 72 height 16
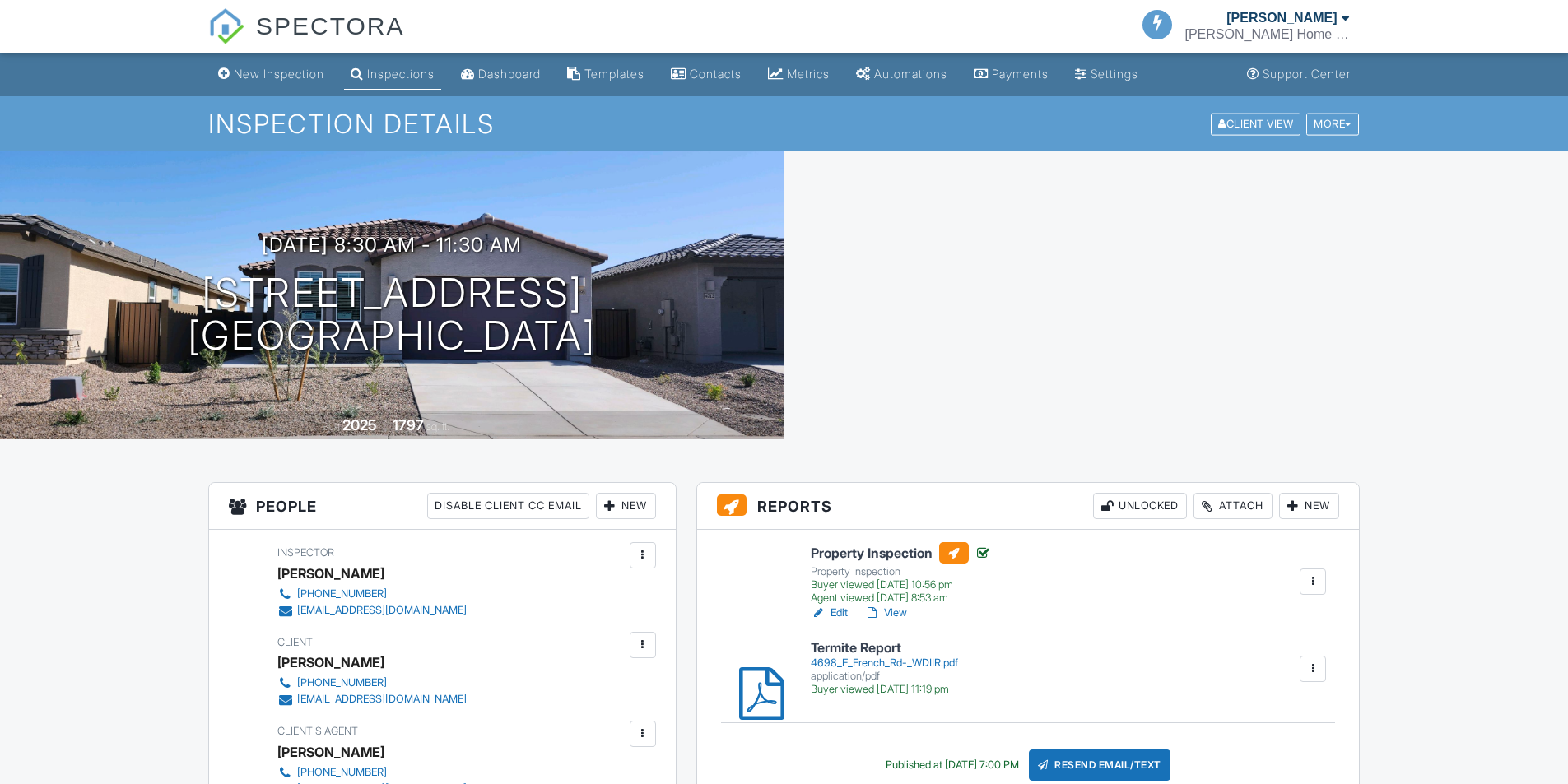
click at [405, 72] on div "Inspections" at bounding box center [400, 73] width 68 height 14
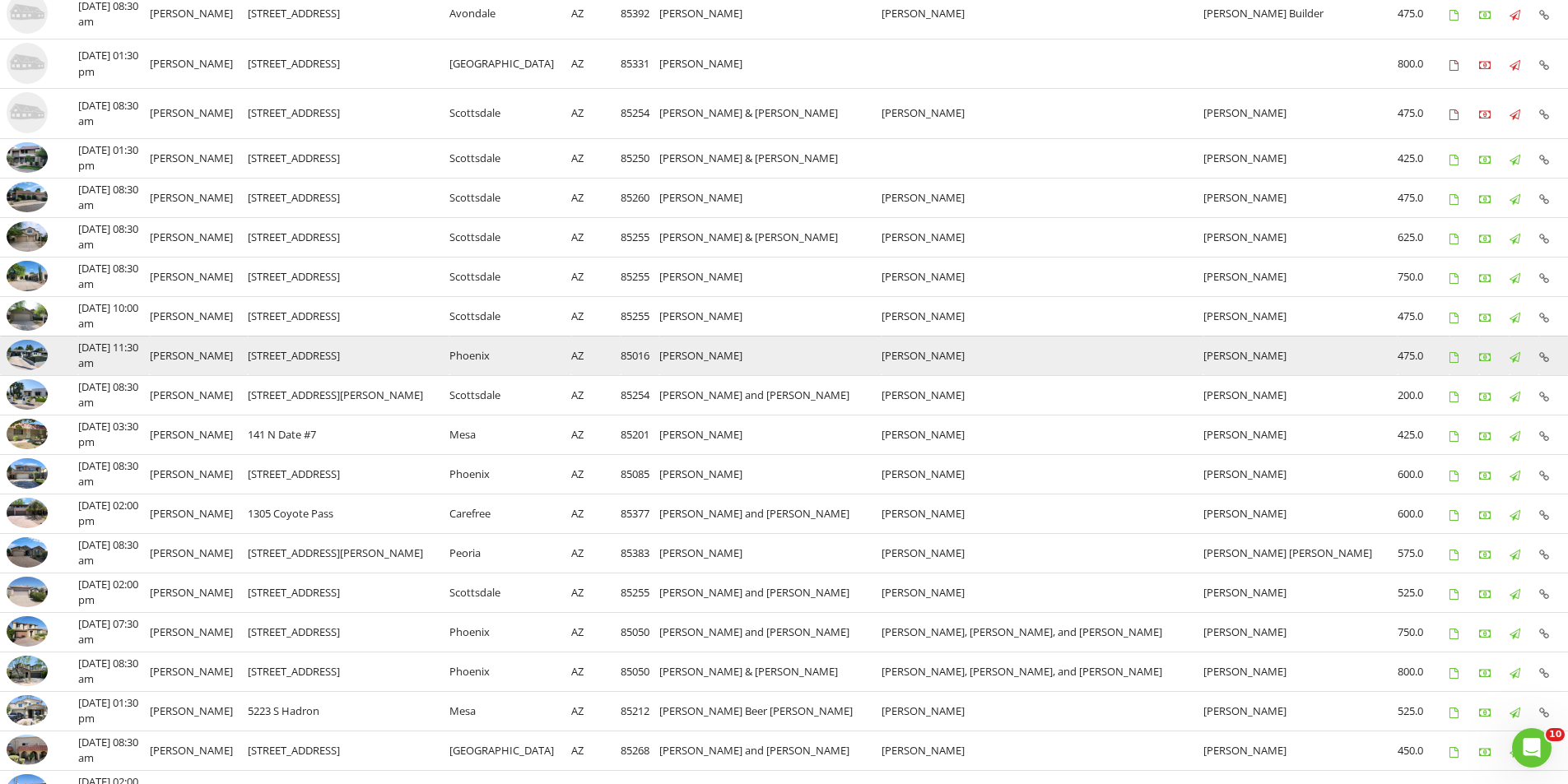
scroll to position [493, 0]
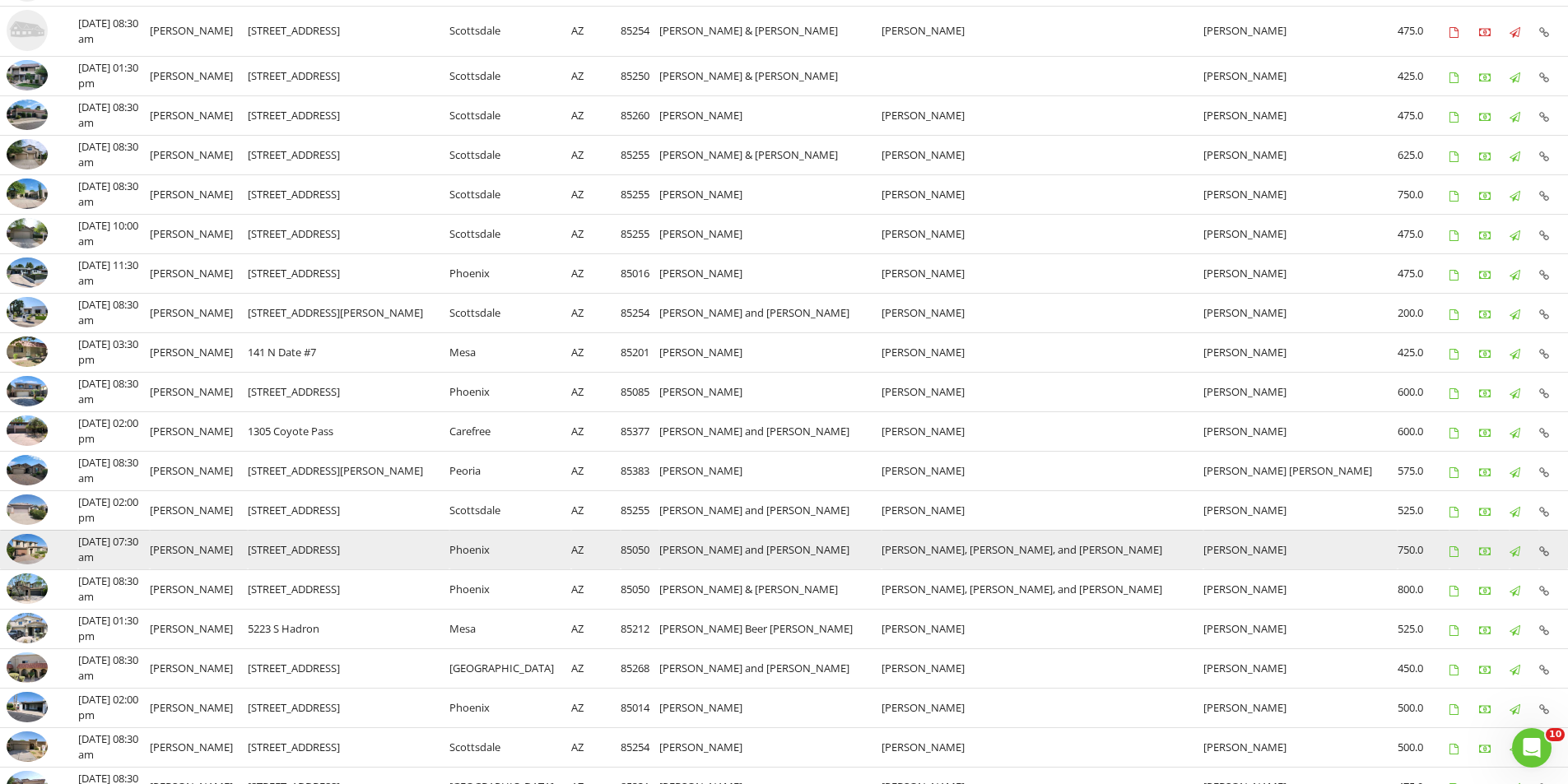
click at [22, 549] on img at bounding box center [27, 549] width 41 height 31
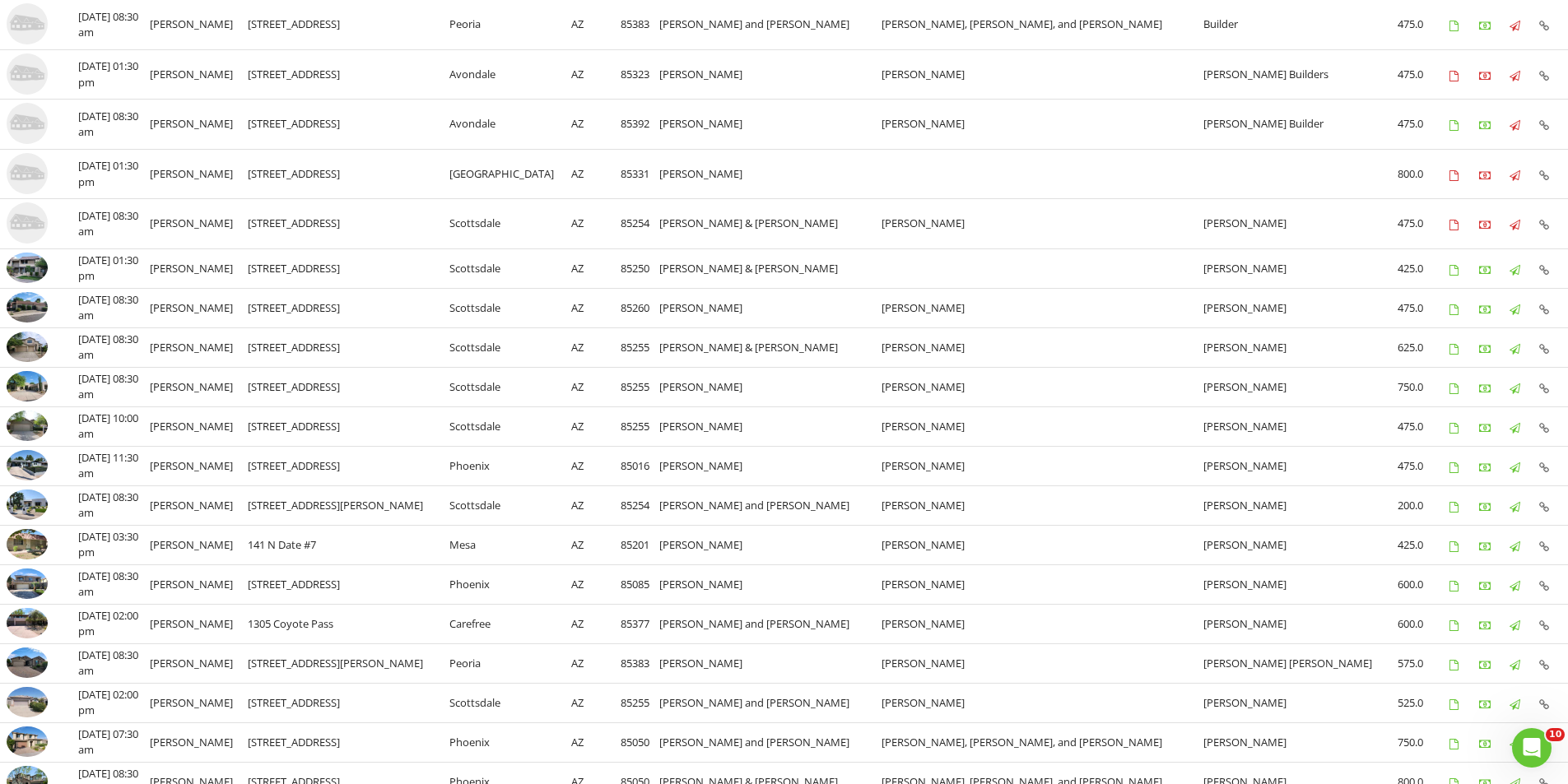
scroll to position [0, 0]
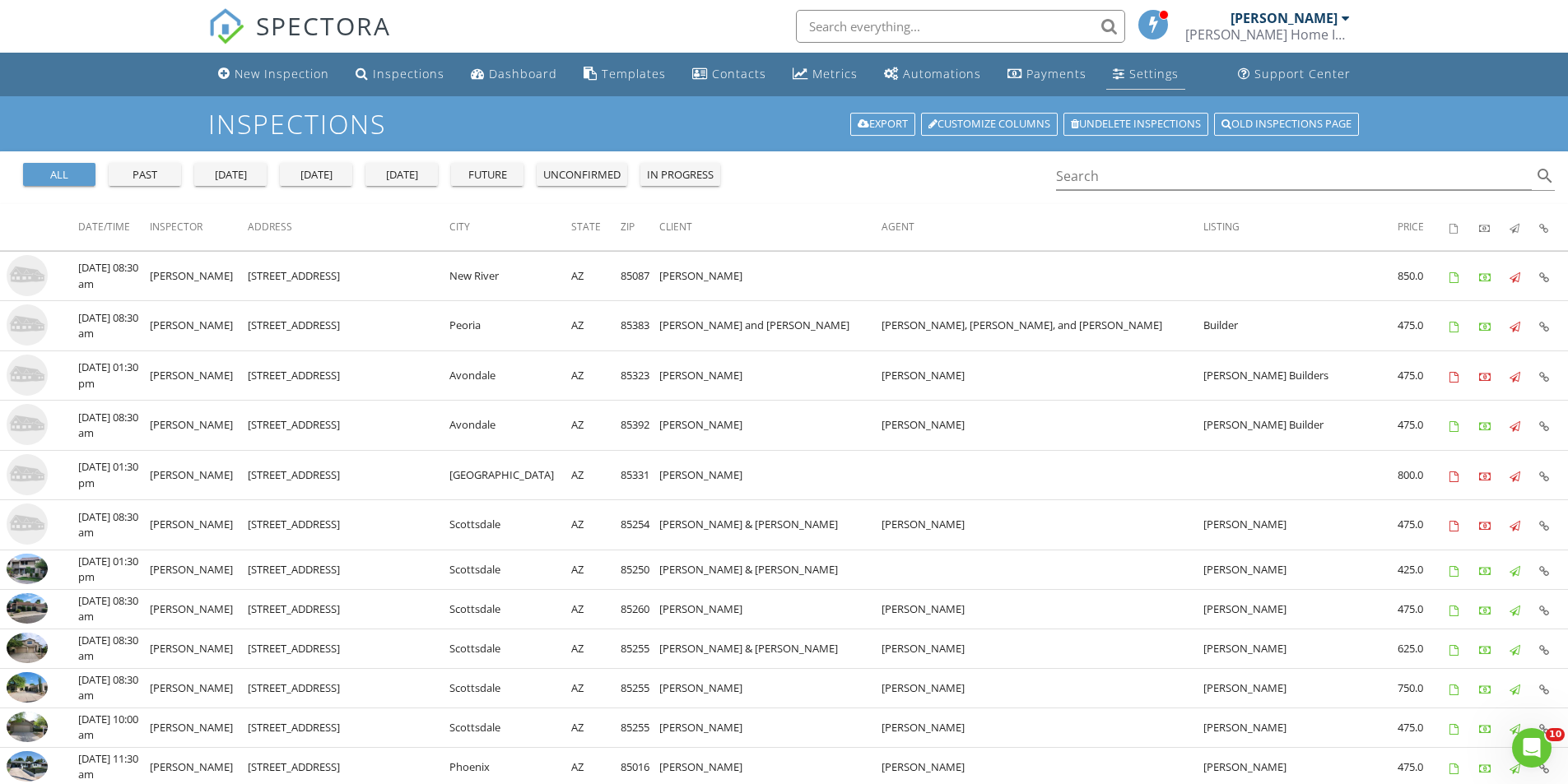
click at [1129, 68] on div "Settings" at bounding box center [1154, 73] width 49 height 16
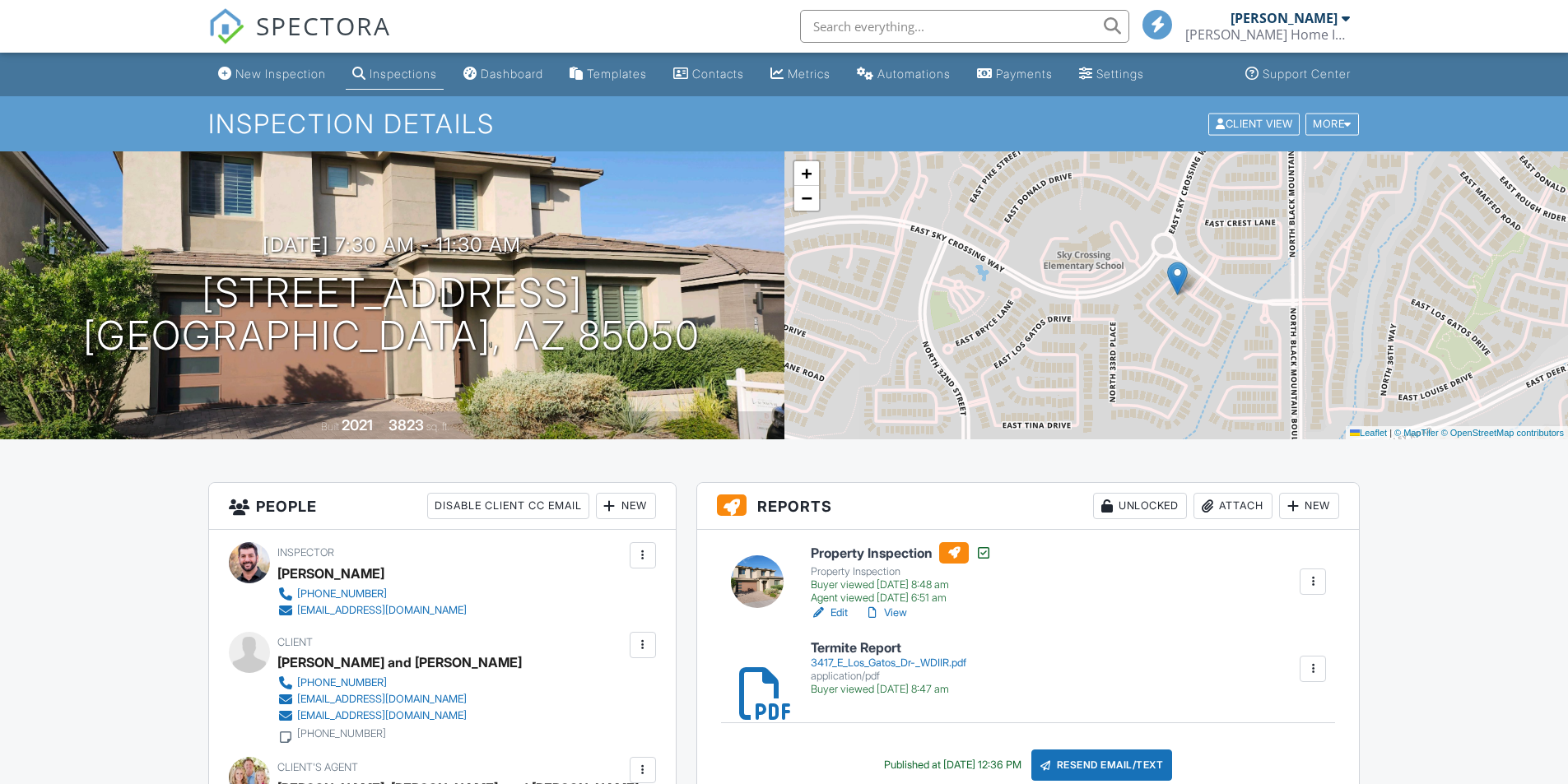
click at [408, 75] on div "Inspections" at bounding box center [403, 73] width 68 height 14
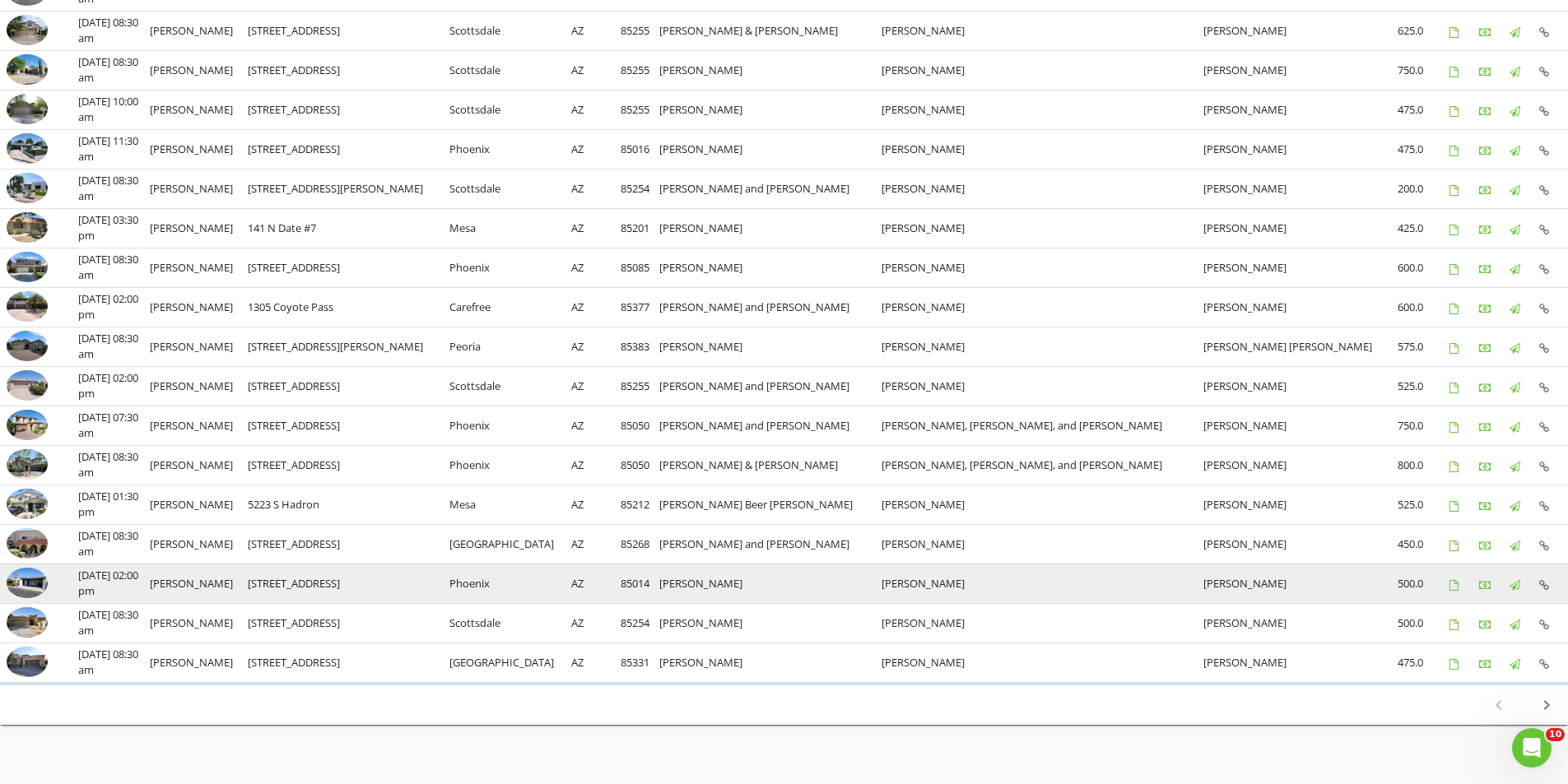
scroll to position [640, 0]
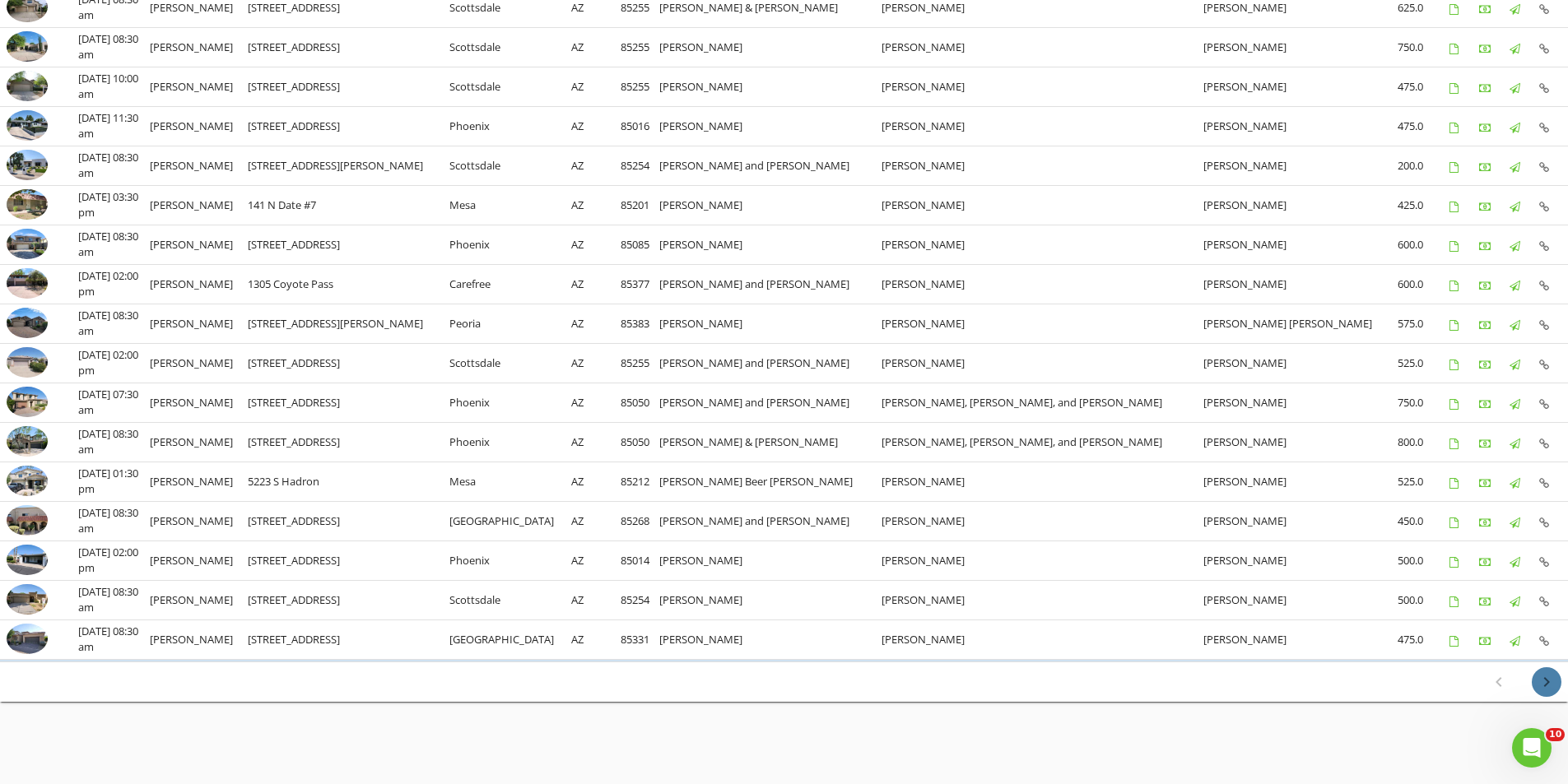
click at [1540, 681] on icon "chevron_right" at bounding box center [1546, 682] width 20 height 20
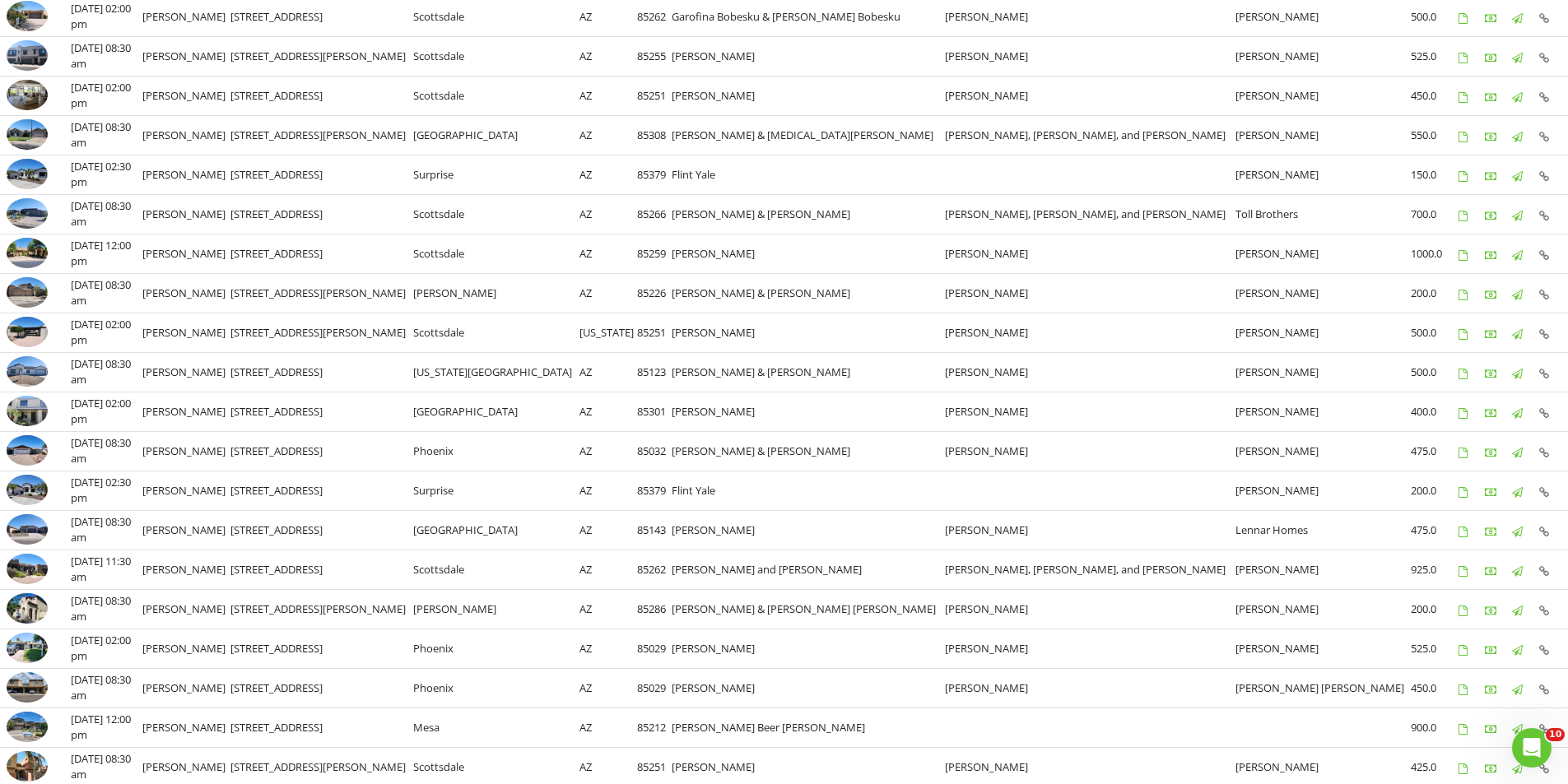
scroll to position [493, 0]
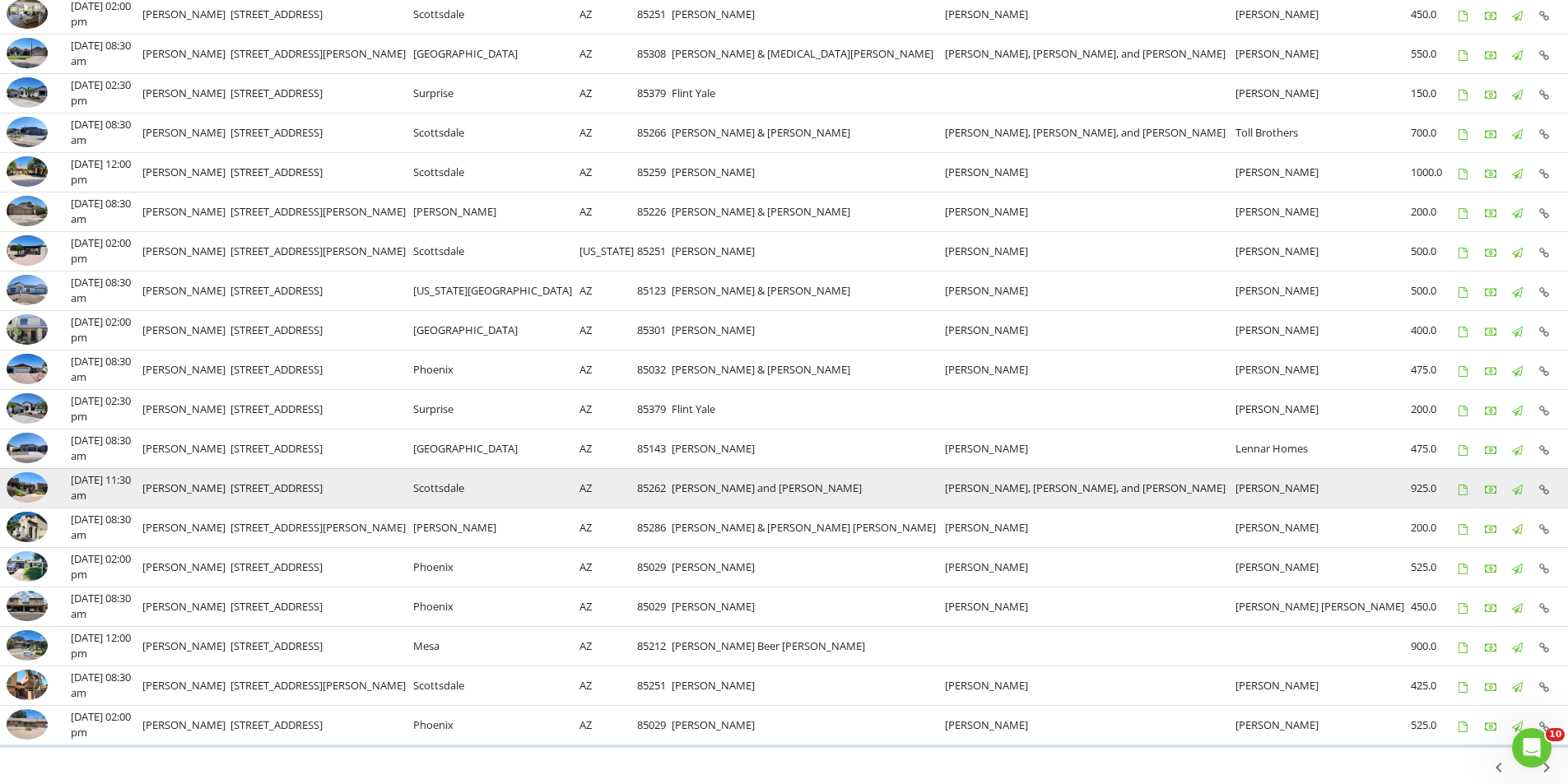
click at [32, 486] on img at bounding box center [27, 487] width 41 height 31
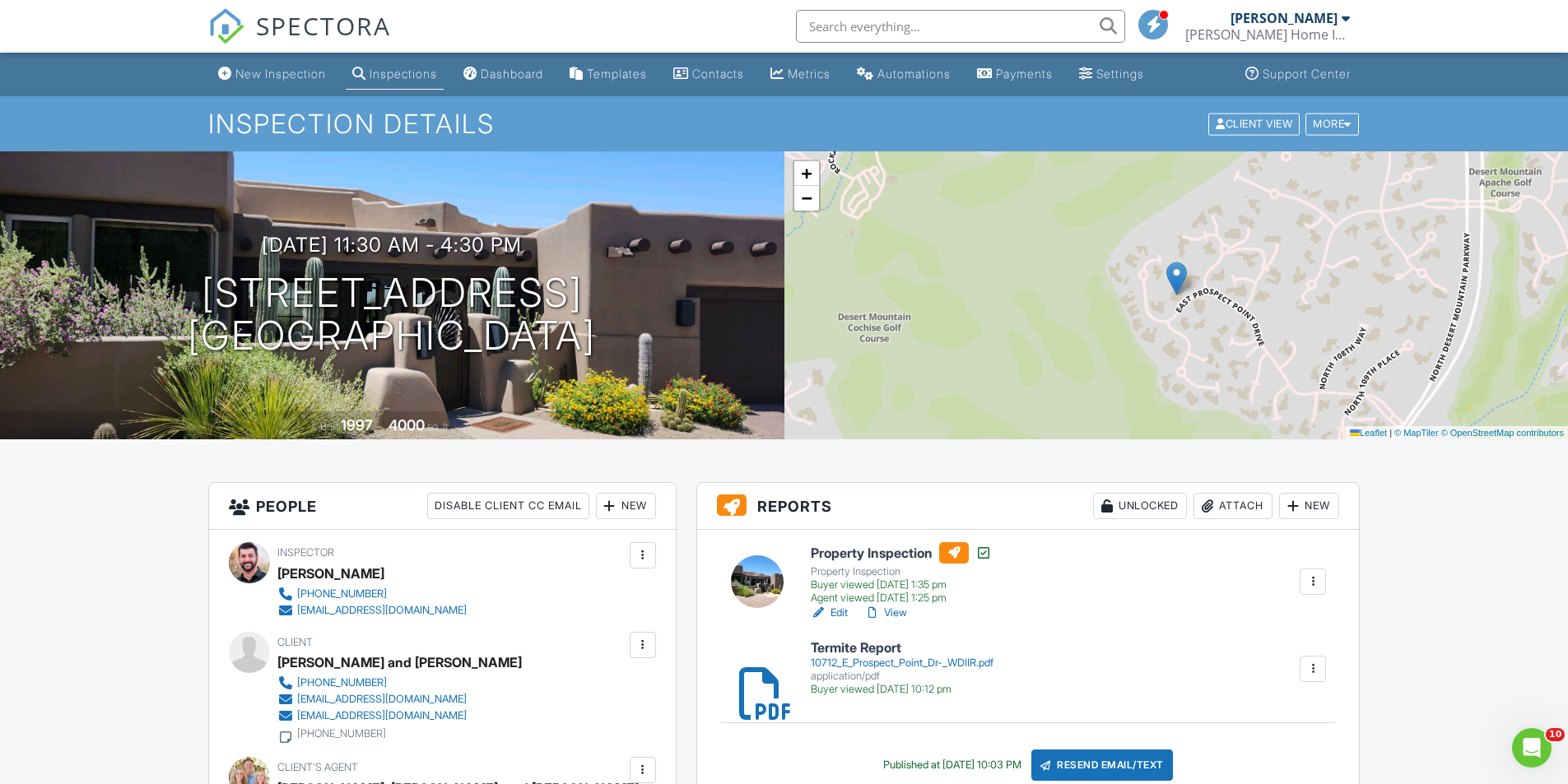
click at [901, 611] on link "View" at bounding box center [885, 613] width 43 height 17
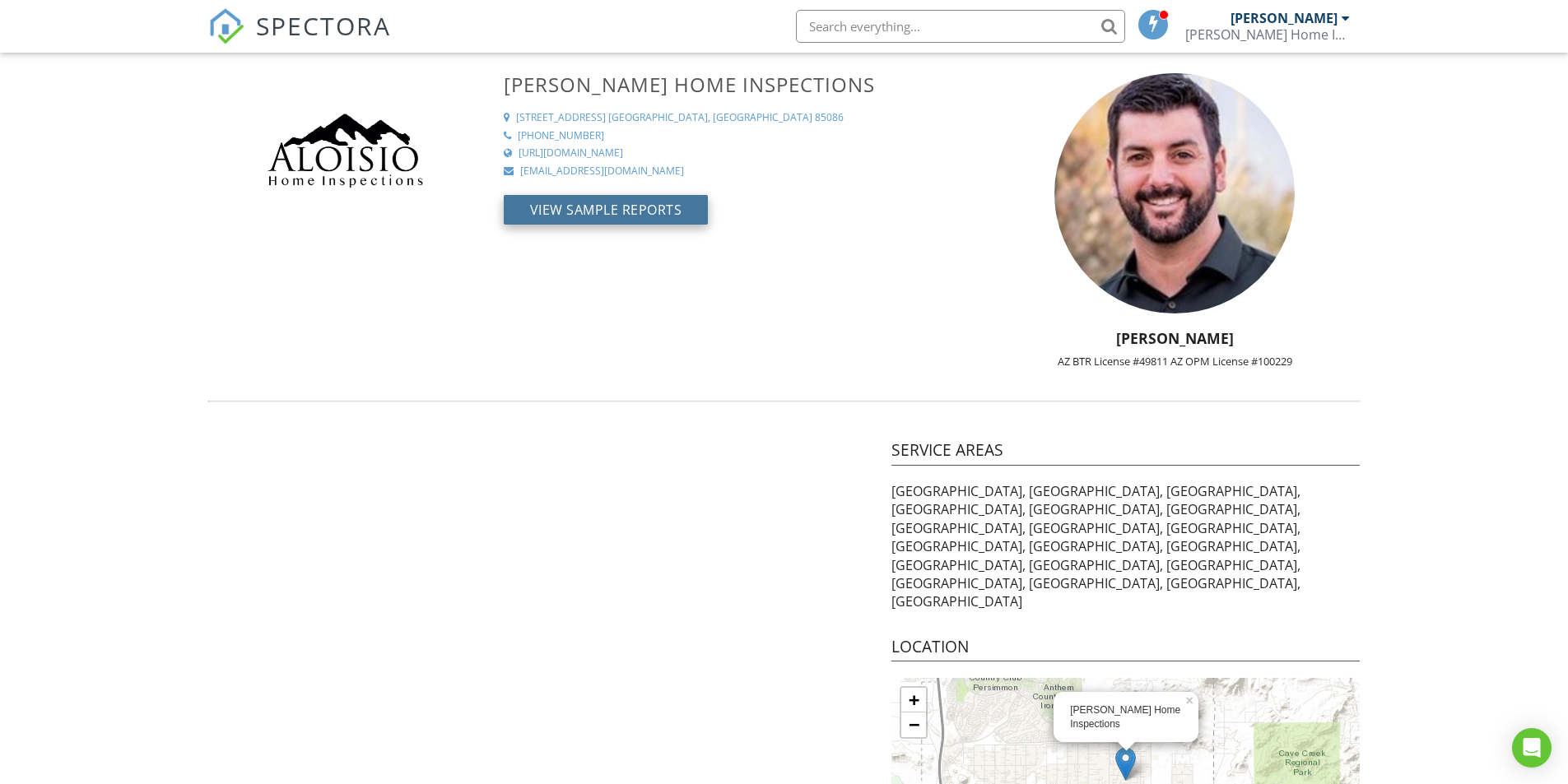
click at [618, 210] on button "View Sample Reports" at bounding box center [606, 209] width 205 height 29
click at [655, 202] on button "View Sample Reports" at bounding box center [606, 209] width 205 height 29
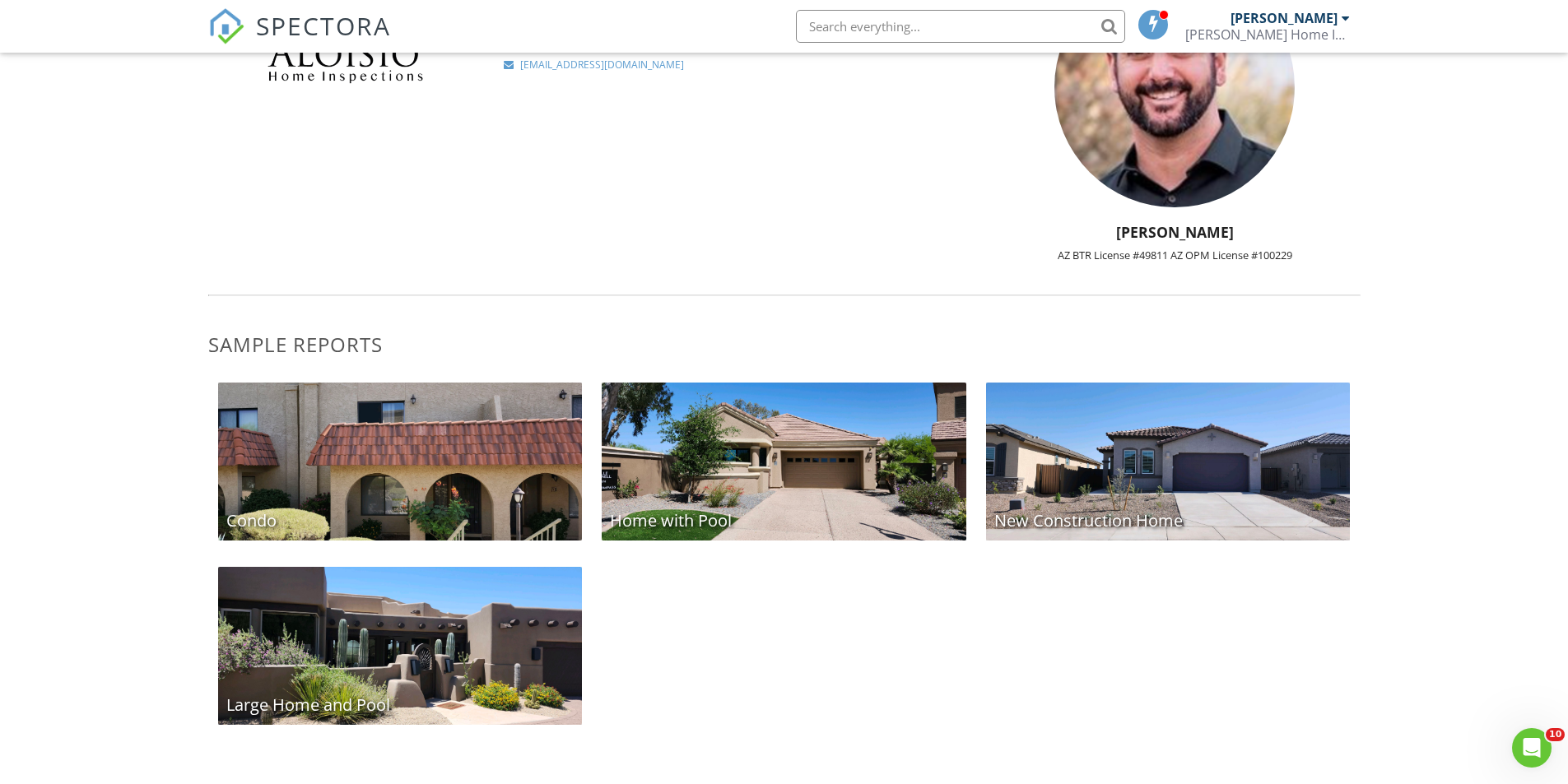
click at [470, 628] on div "Large Home and Pool" at bounding box center [400, 645] width 364 height 158
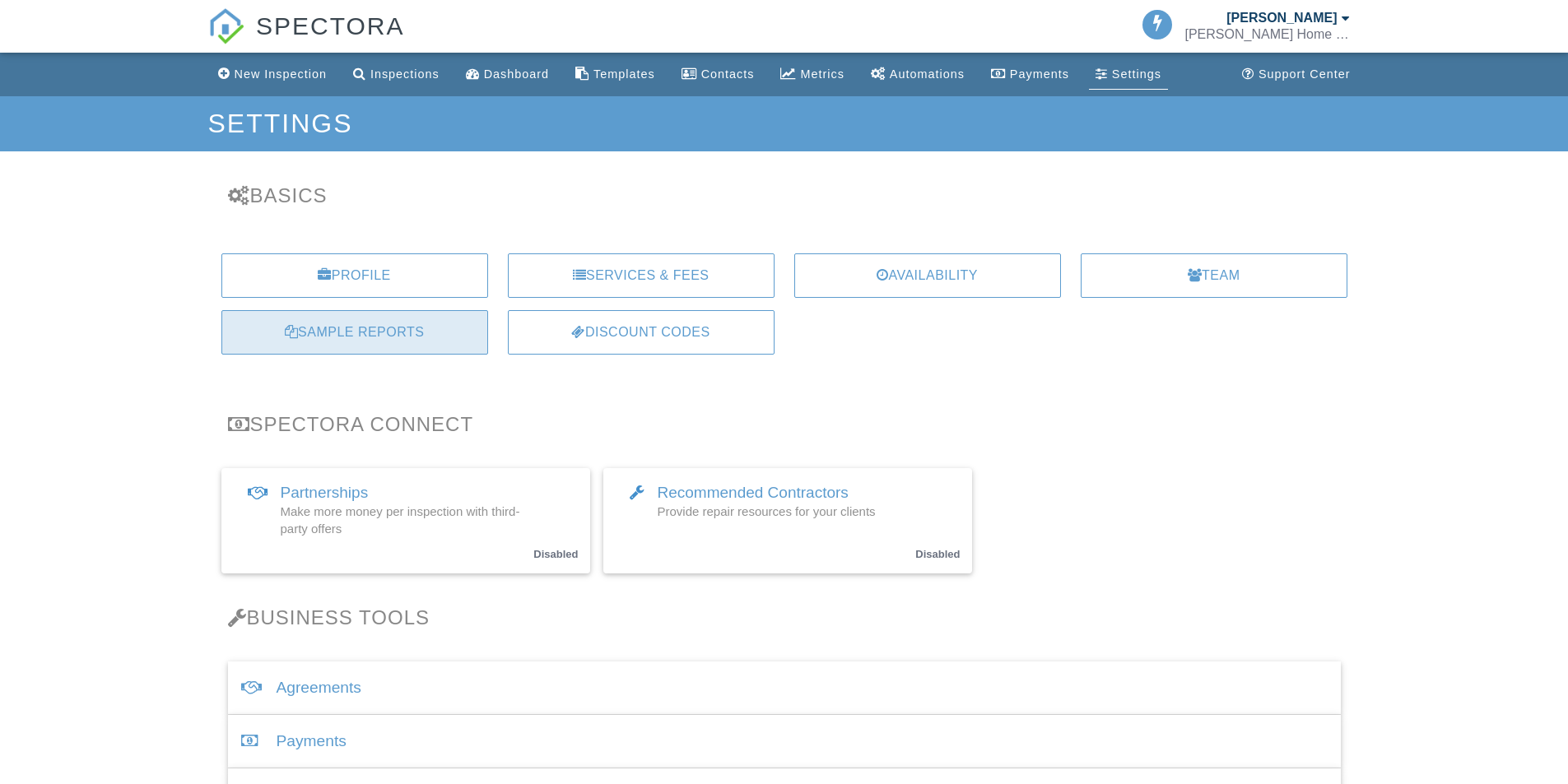
click at [424, 334] on div "Sample Reports" at bounding box center [354, 331] width 266 height 44
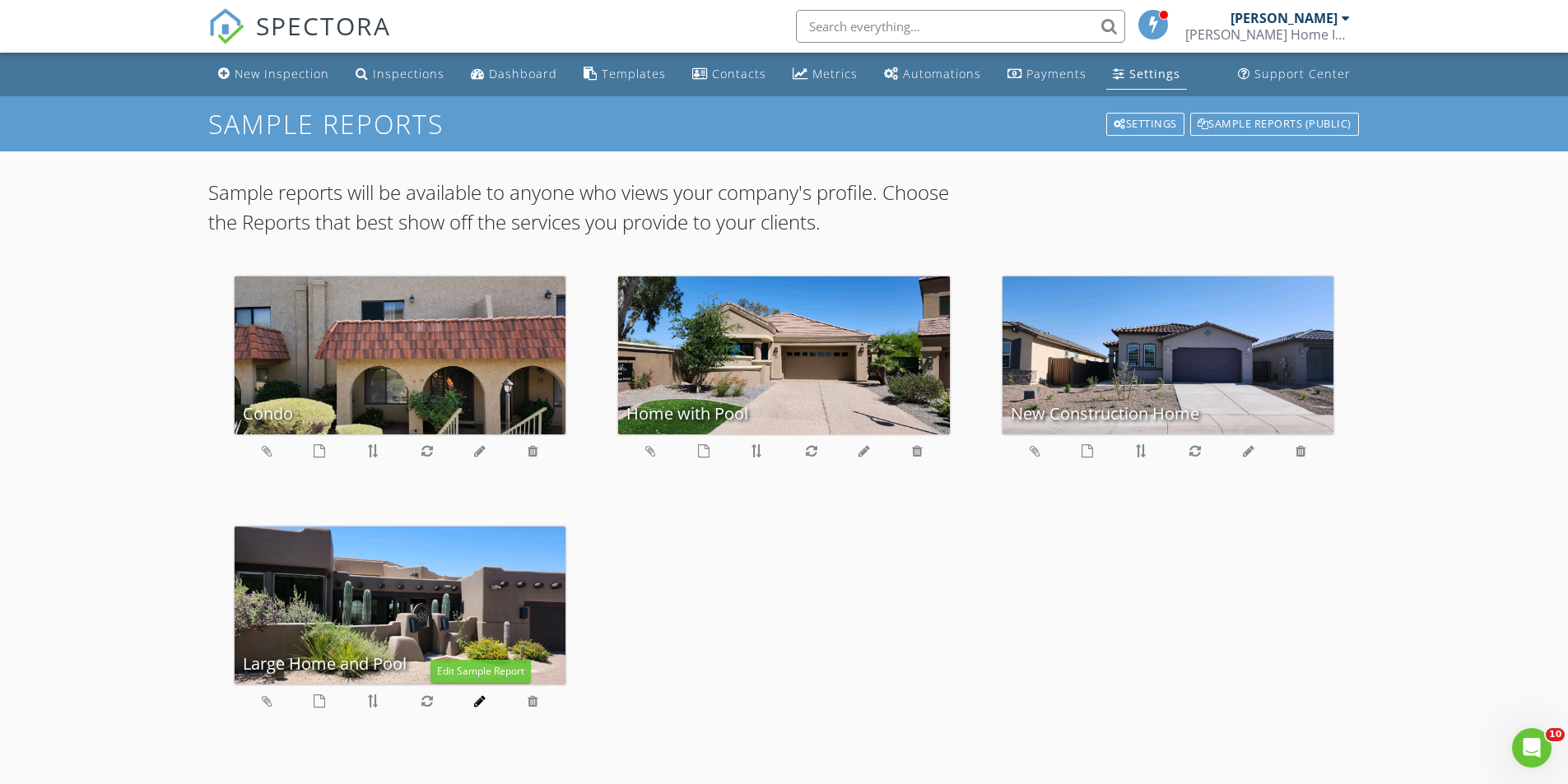
click at [477, 701] on icon at bounding box center [480, 701] width 12 height 13
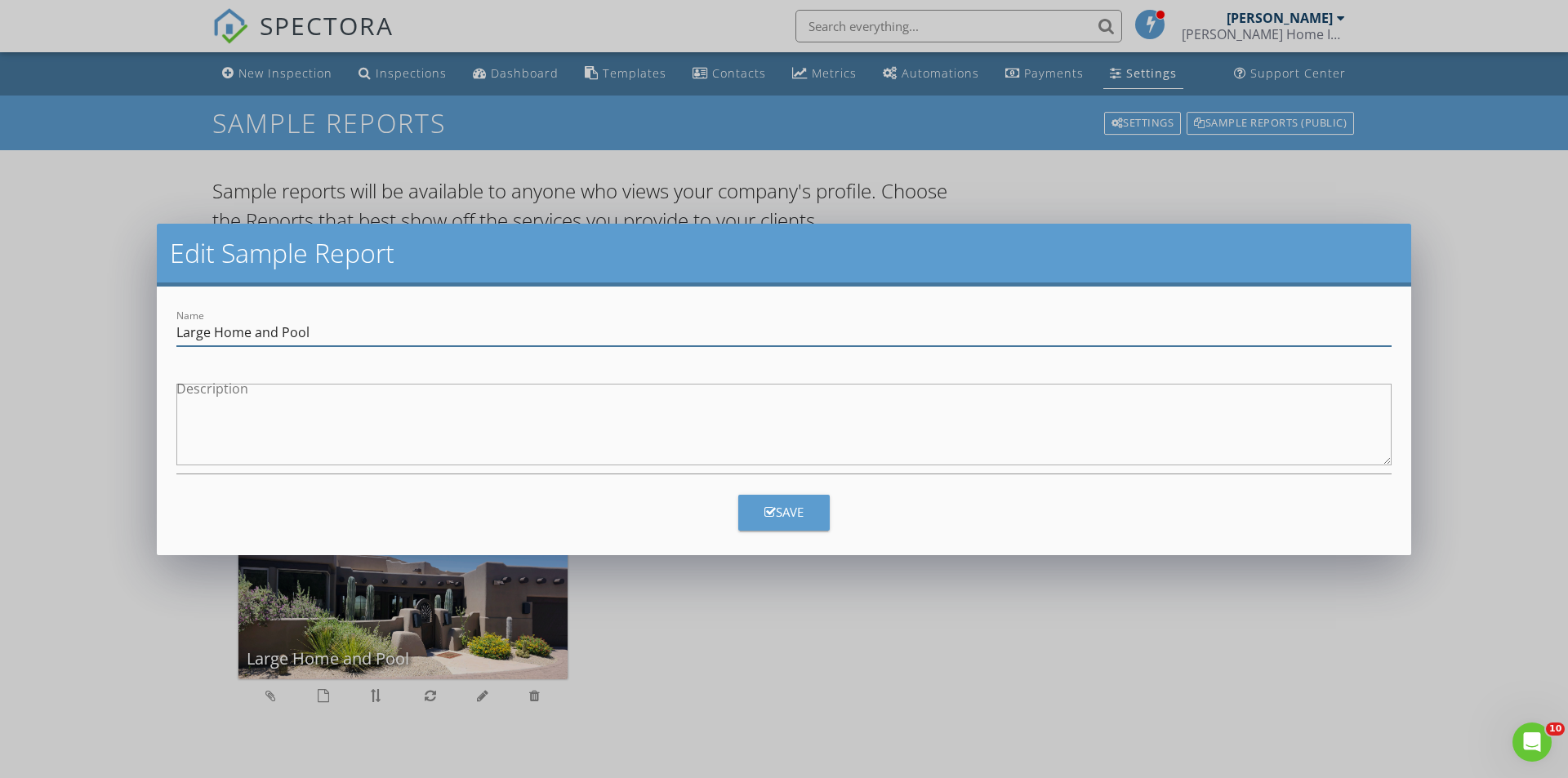
click at [367, 332] on input "Large Home and Pool" at bounding box center [784, 332] width 1215 height 27
type input "Large Home and Pool/Spa"
click at [803, 523] on button "Save" at bounding box center [784, 512] width 91 height 36
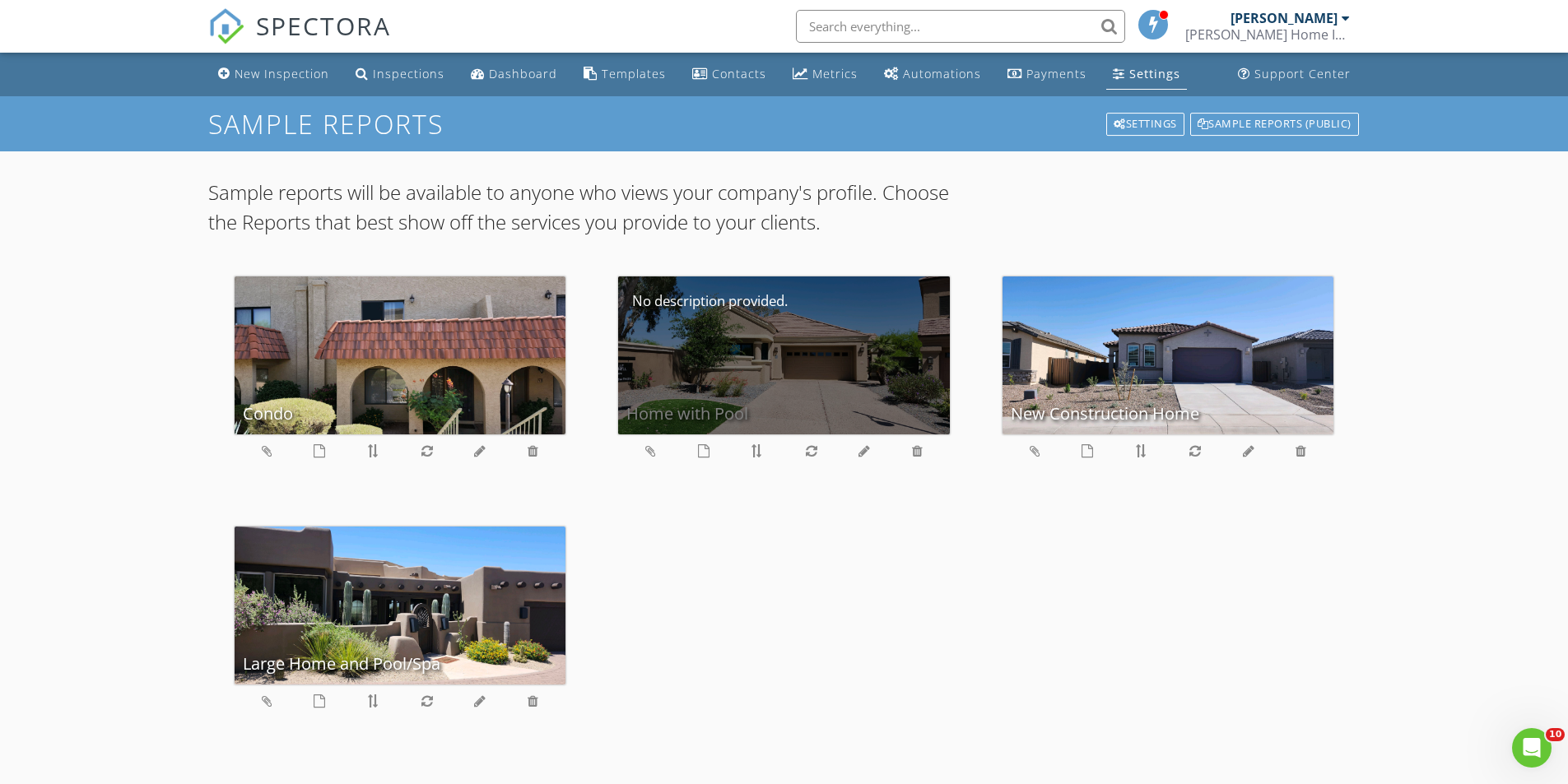
click at [795, 381] on div "Home with Pool" at bounding box center [784, 355] width 332 height 158
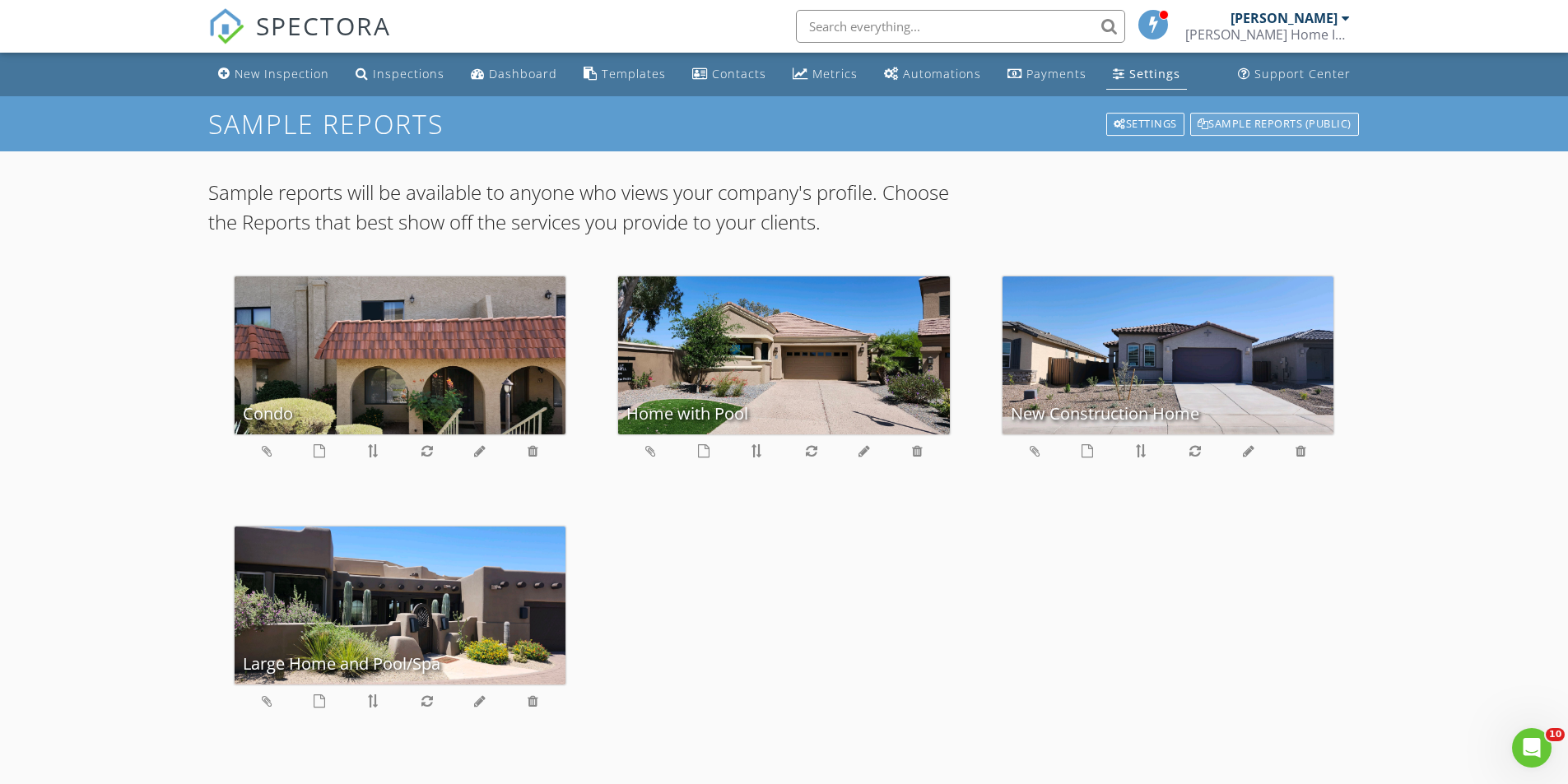
click at [1225, 123] on div "Sample Reports (public)" at bounding box center [1275, 124] width 169 height 23
